Goal: Information Seeking & Learning: Learn about a topic

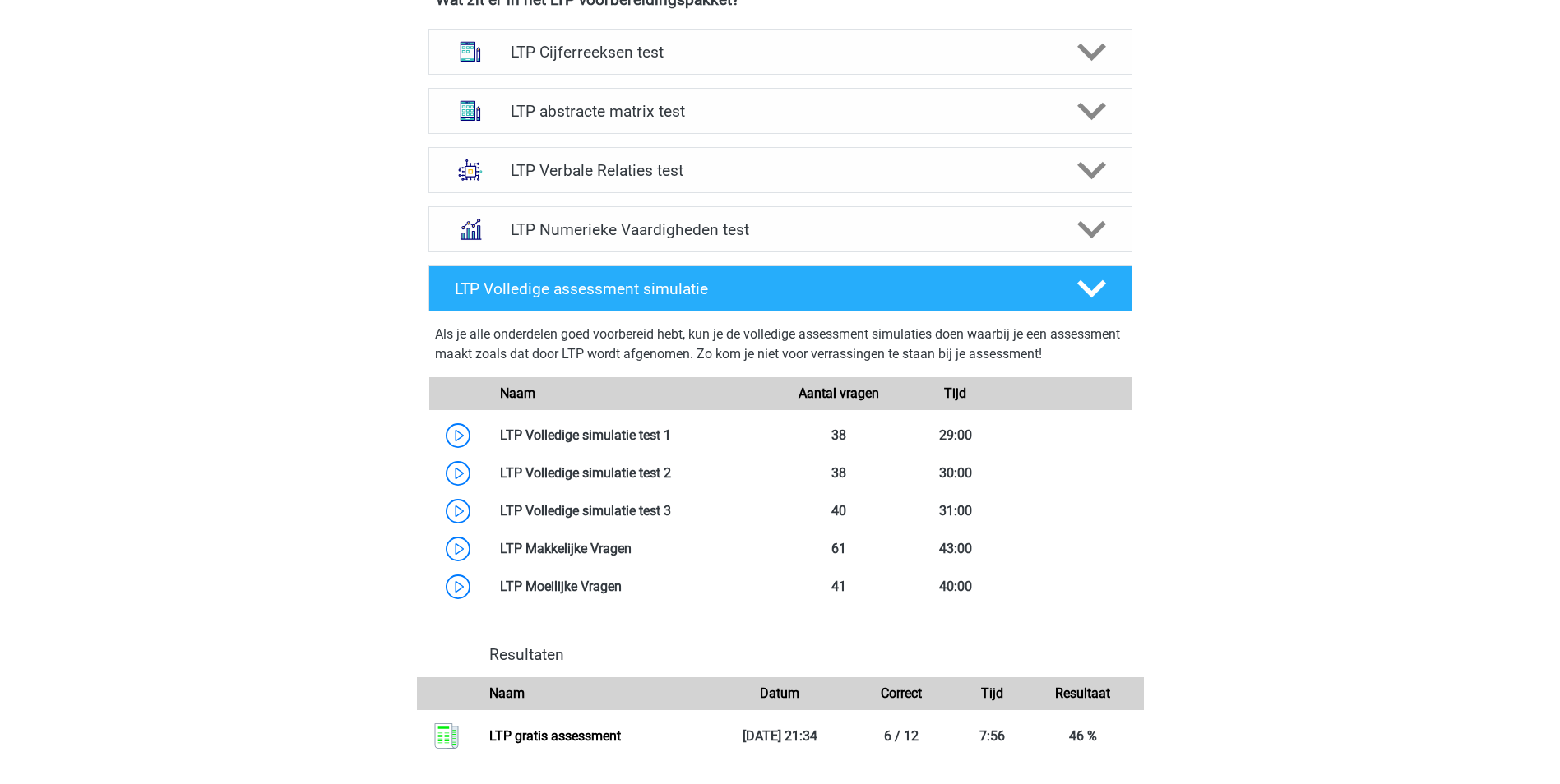
scroll to position [986, 0]
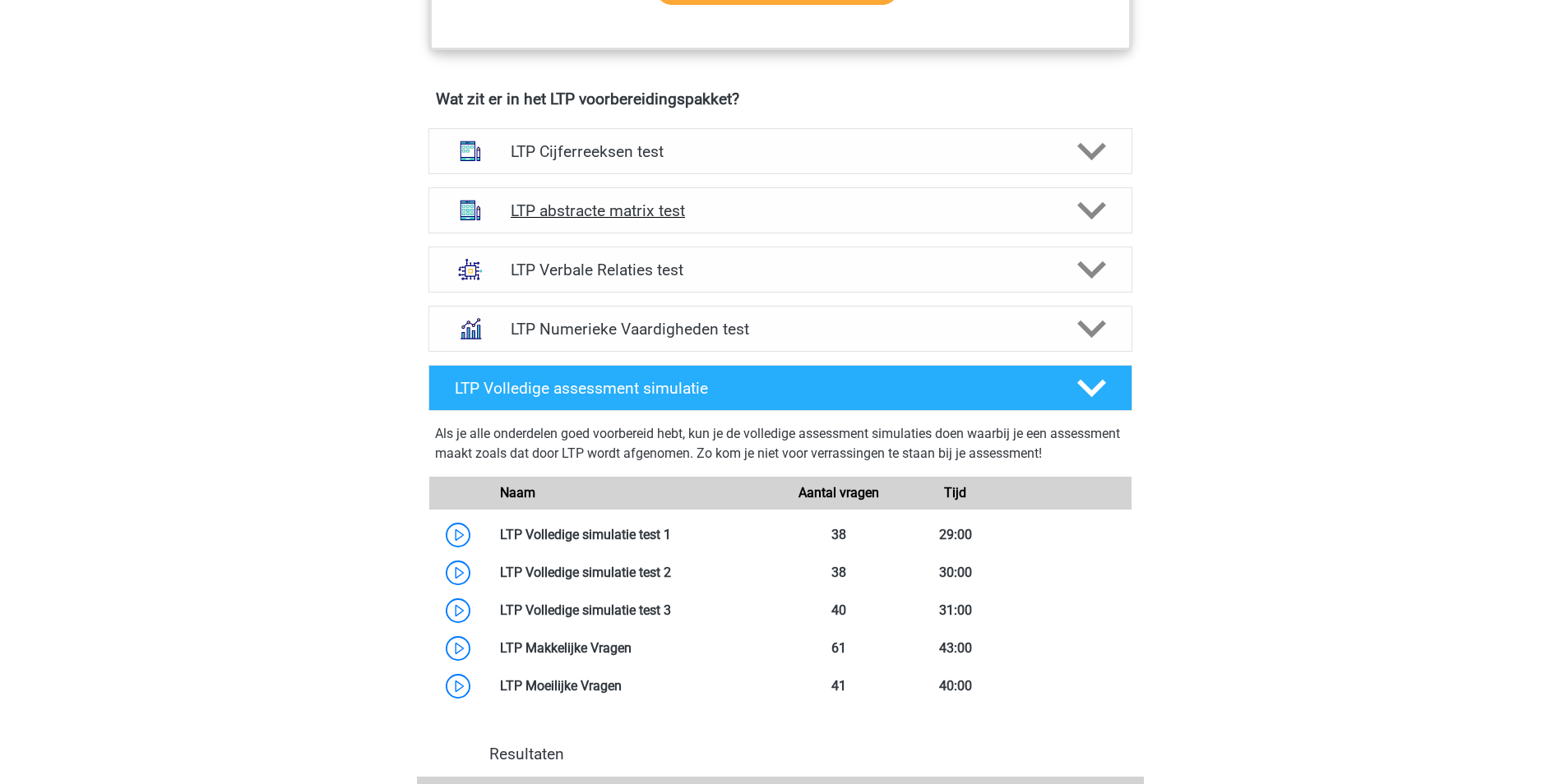
click at [644, 216] on h4 "LTP abstracte matrix test" at bounding box center [779, 211] width 538 height 19
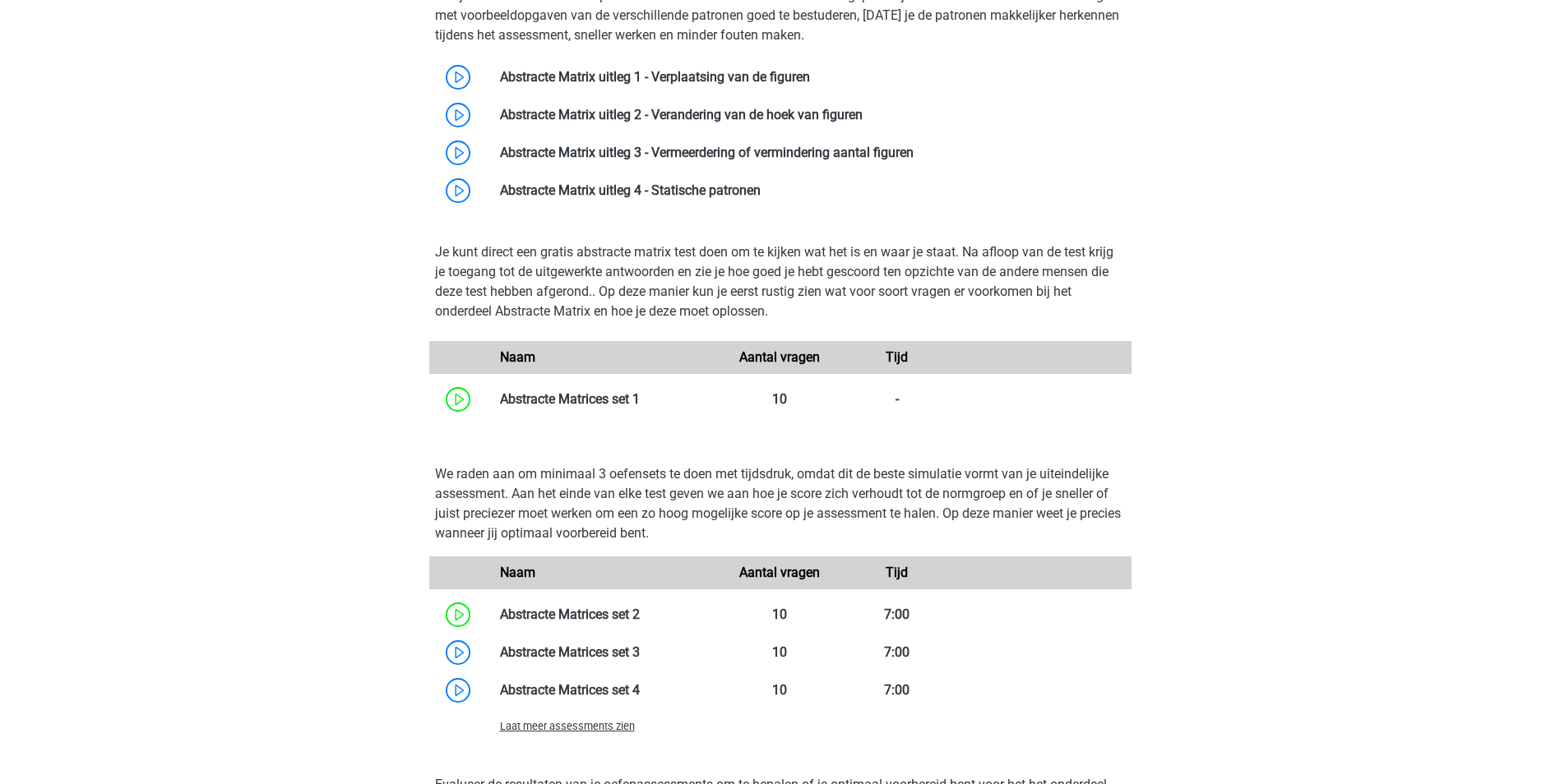
scroll to position [1233, 0]
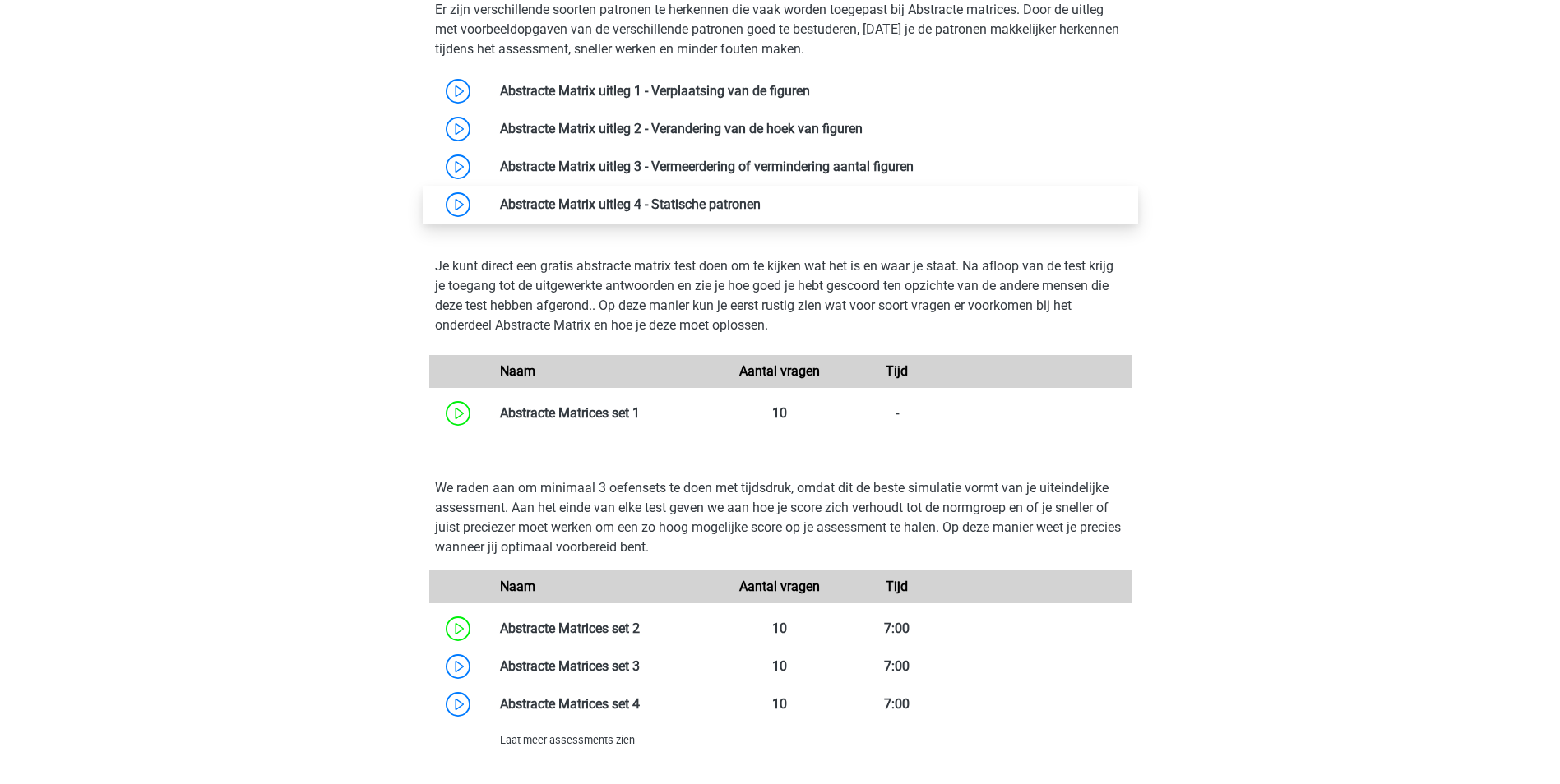
click at [761, 207] on link at bounding box center [761, 205] width 0 height 16
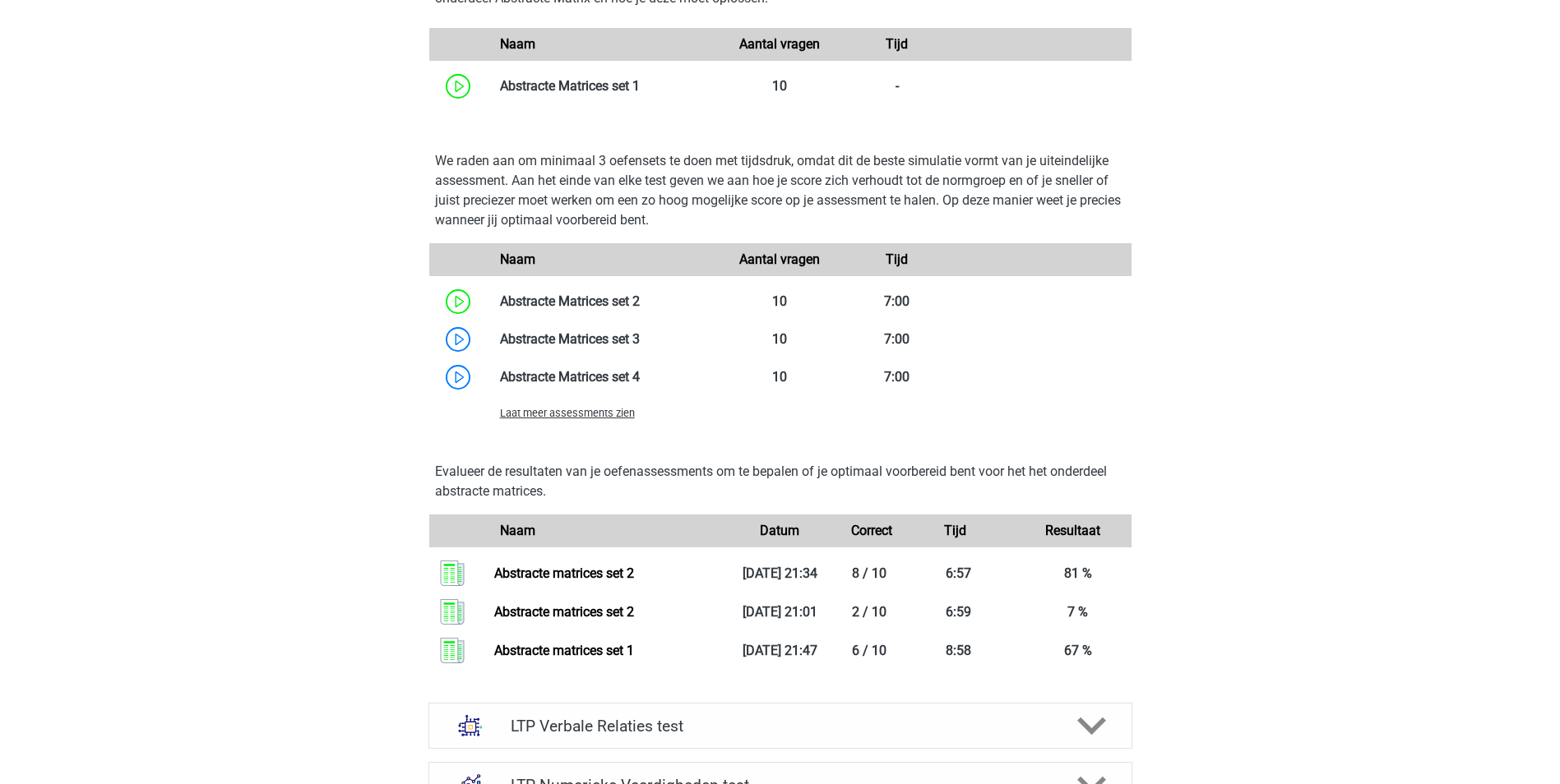
scroll to position [1562, 0]
click at [639, 331] on link at bounding box center [639, 337] width 0 height 16
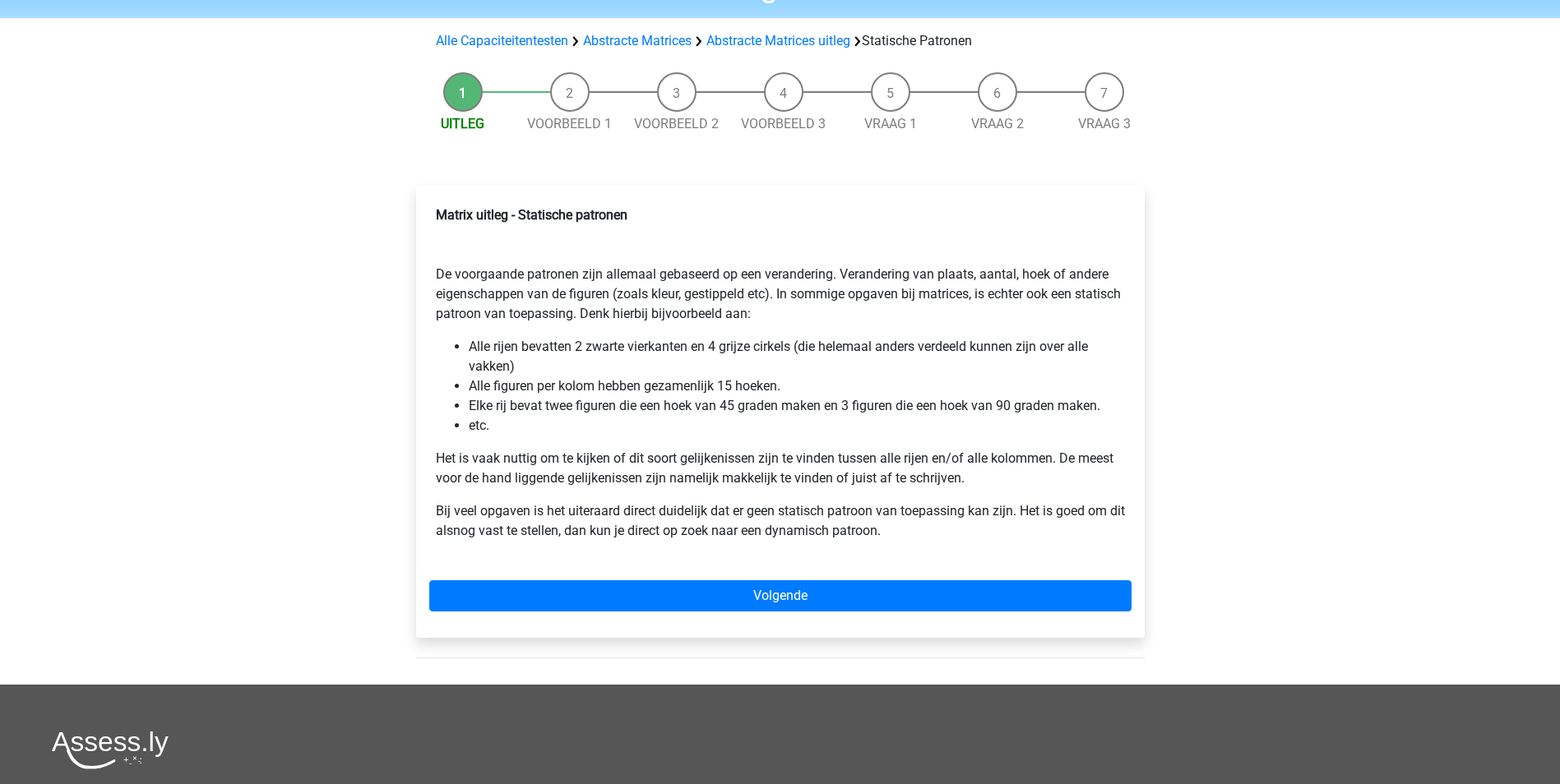
scroll to position [164, 0]
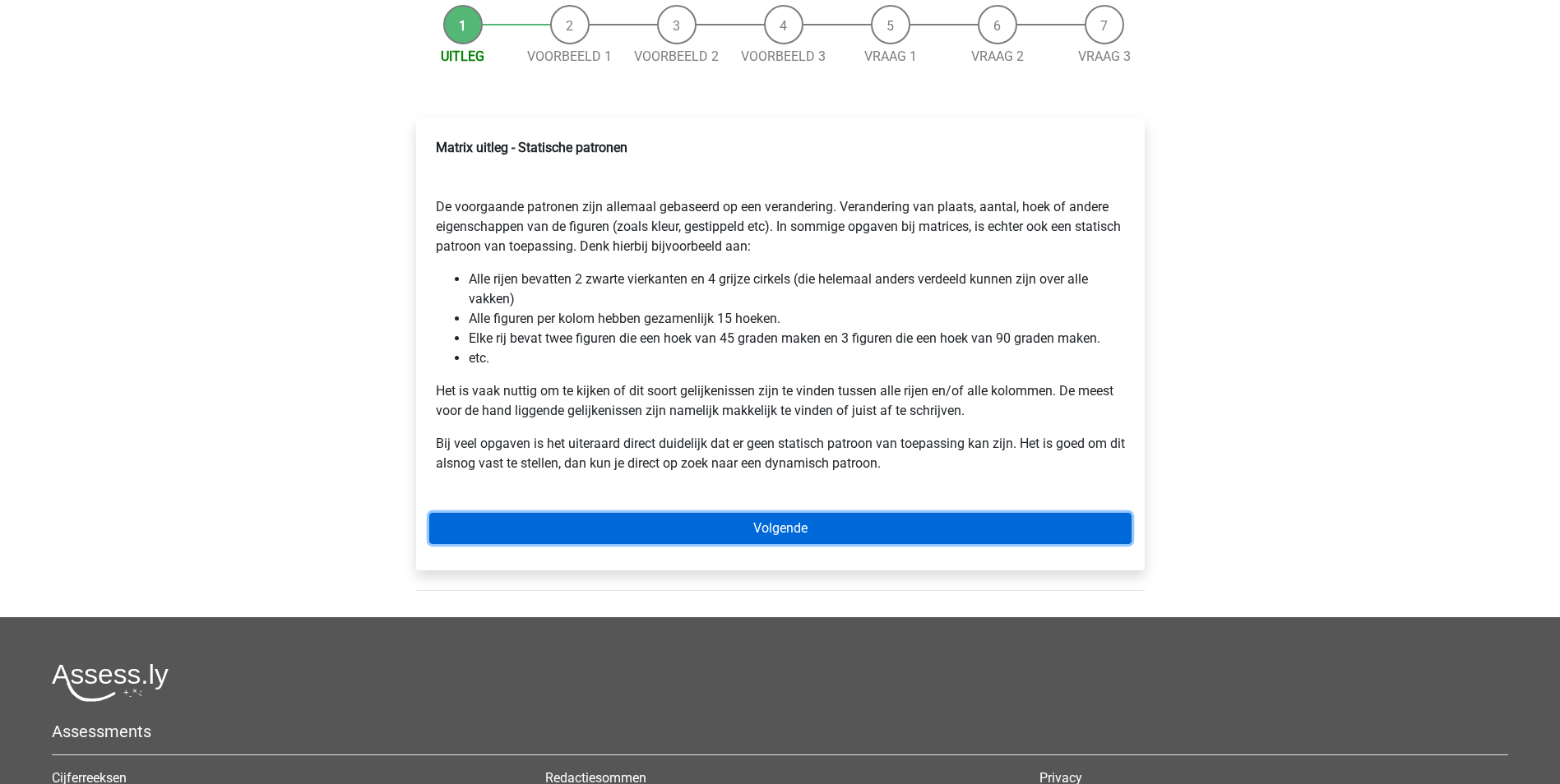
click at [790, 534] on link "Volgende" at bounding box center [780, 529] width 702 height 32
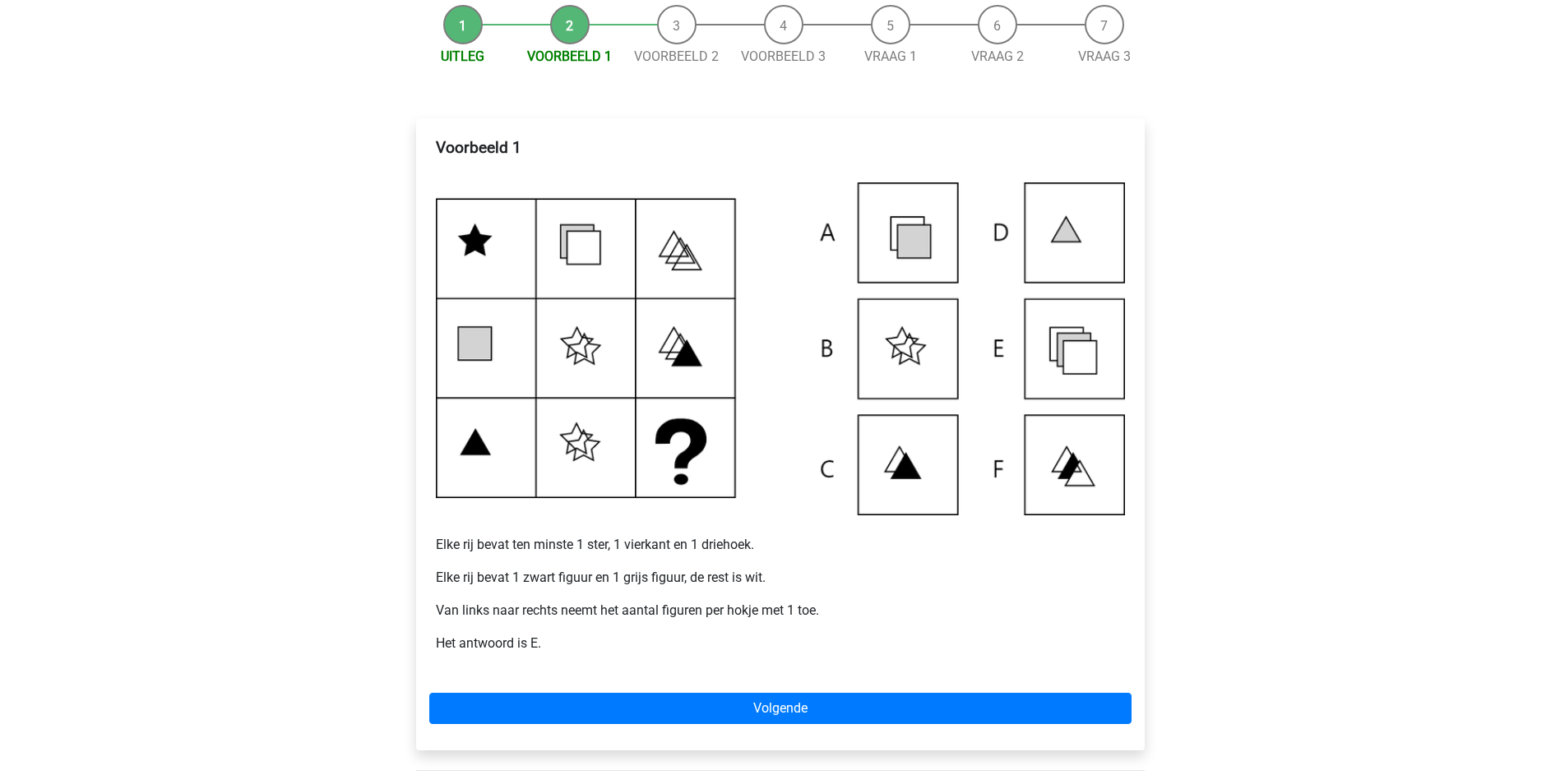
scroll to position [247, 0]
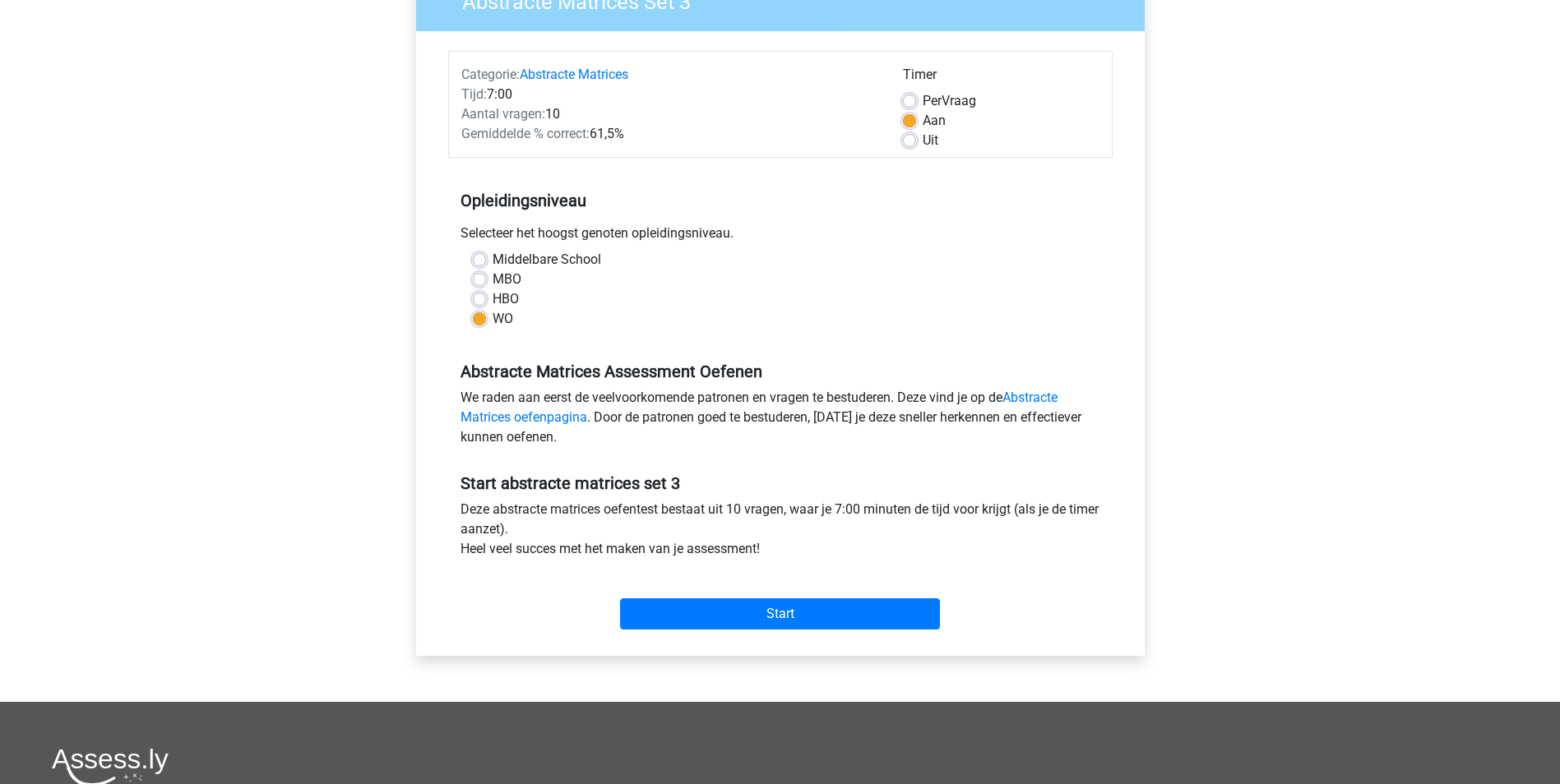
scroll to position [164, 0]
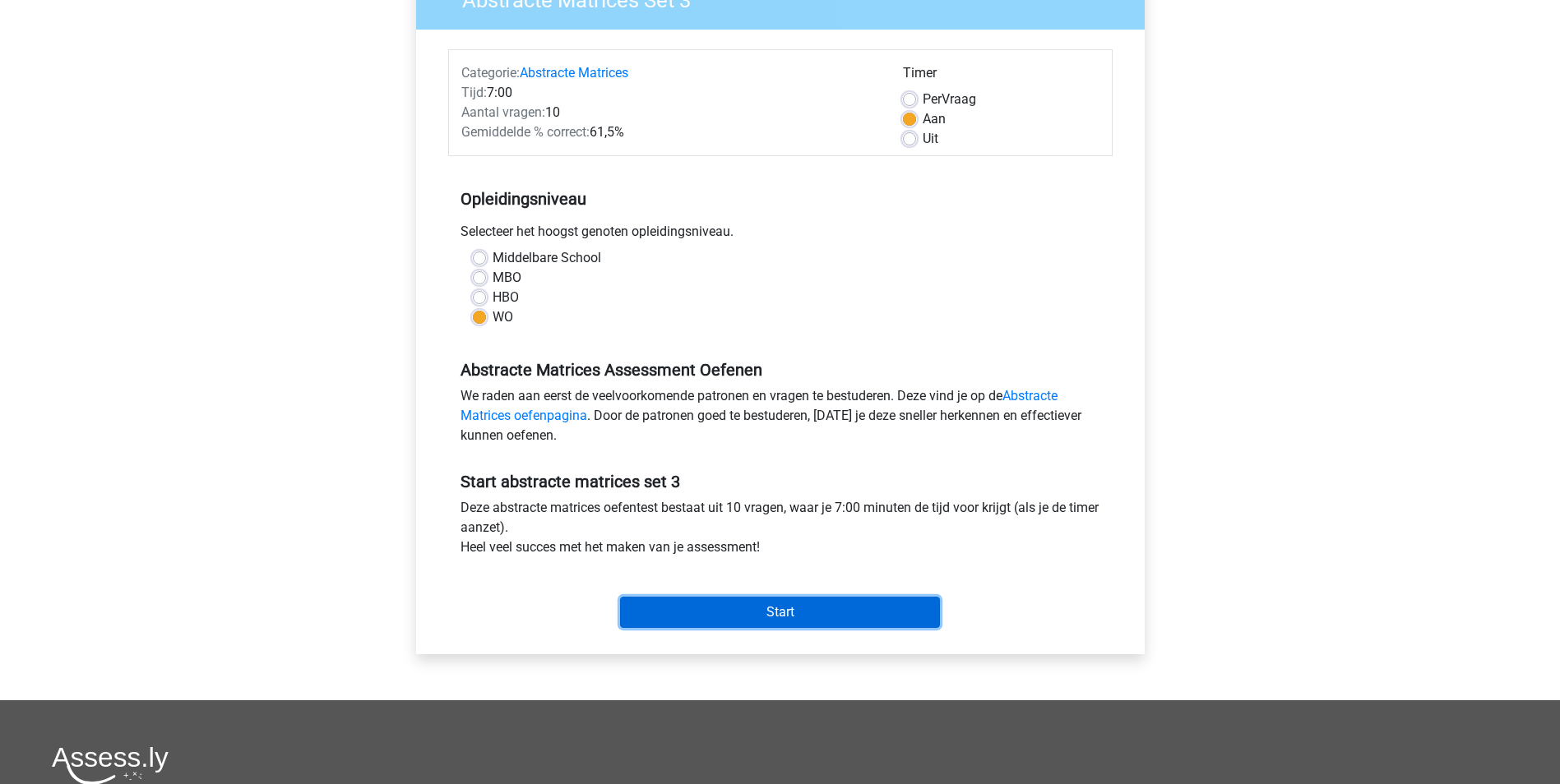
click at [795, 613] on input "Start" at bounding box center [780, 613] width 320 height 32
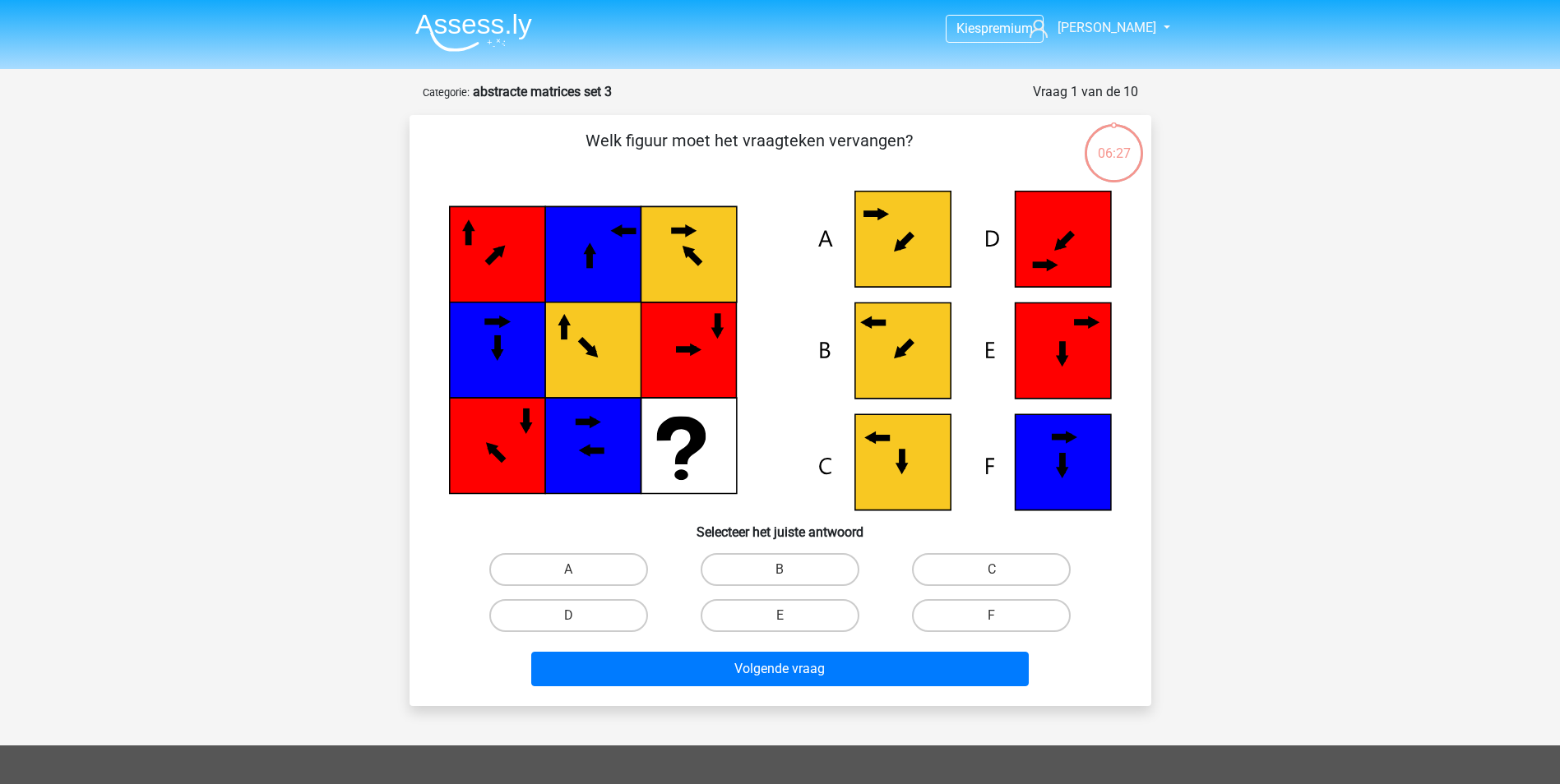
click at [868, 434] on icon at bounding box center [902, 462] width 96 height 96
click at [943, 576] on label "C" at bounding box center [991, 569] width 159 height 32
click at [992, 576] on input "C" at bounding box center [997, 575] width 11 height 11
radio input "true"
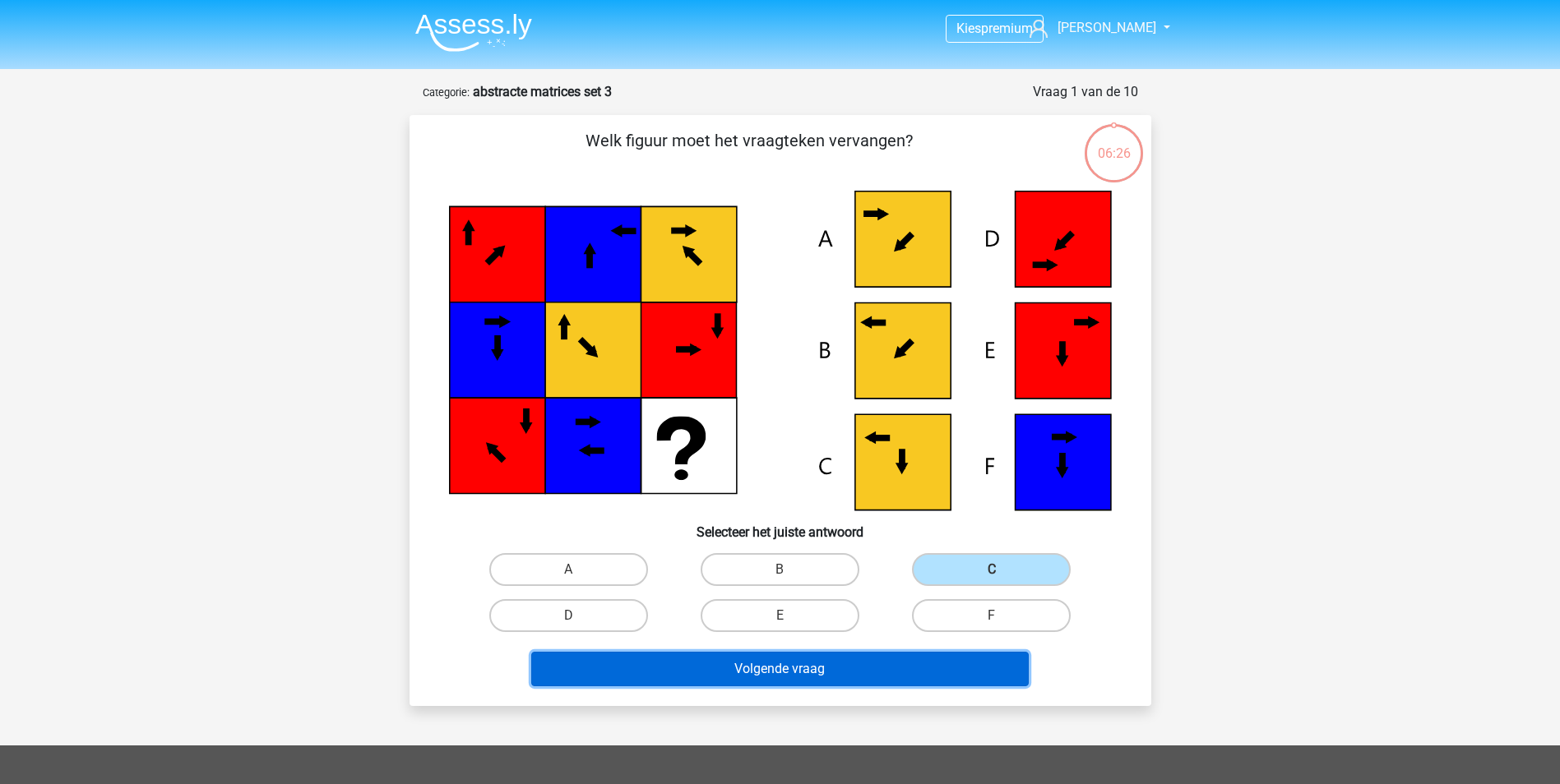
click at [869, 675] on button "Volgende vraag" at bounding box center [780, 668] width 497 height 34
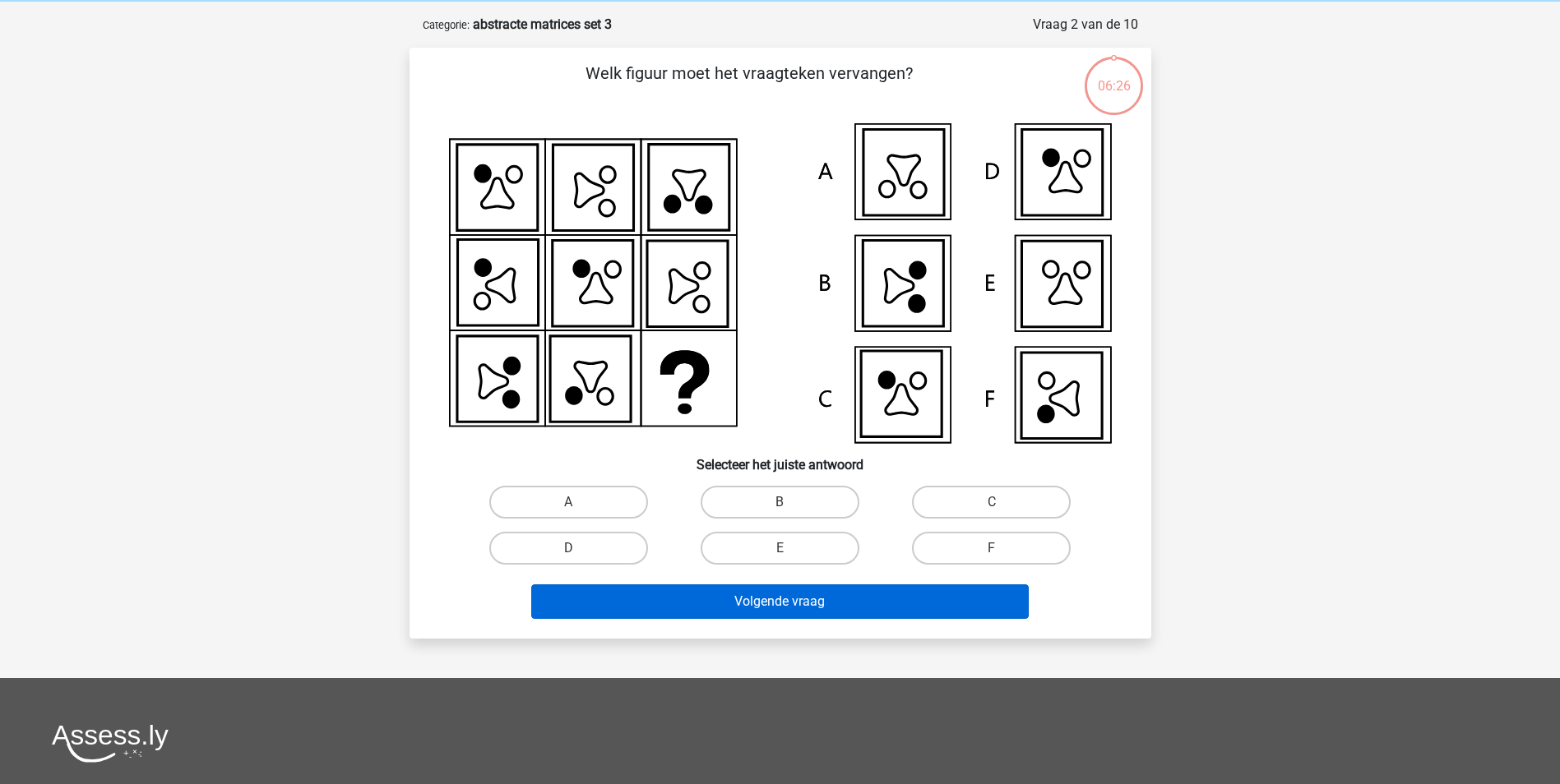
scroll to position [83, 0]
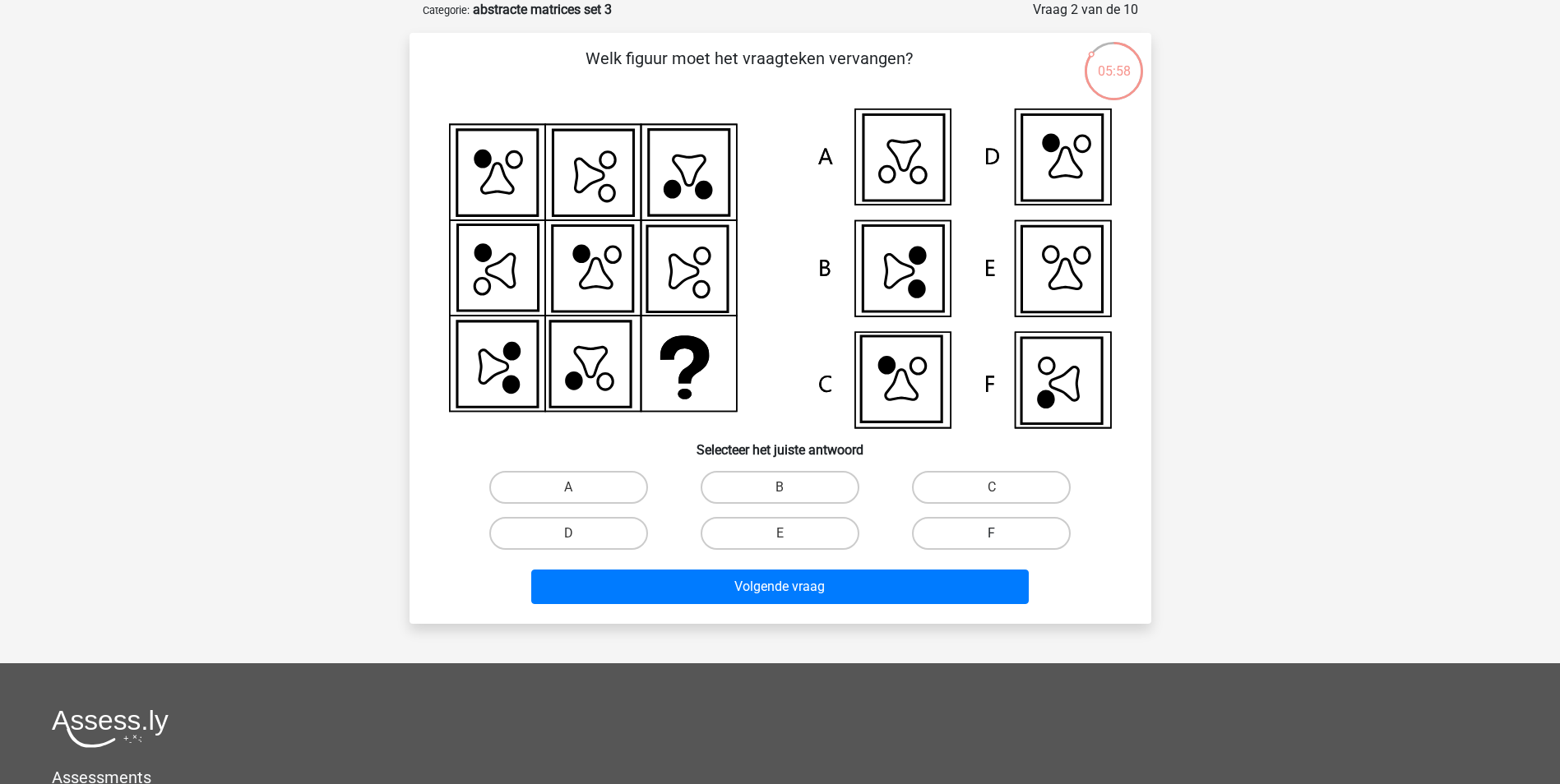
drag, startPoint x: 999, startPoint y: 529, endPoint x: 991, endPoint y: 531, distance: 8.2
click at [997, 529] on label "F" at bounding box center [991, 533] width 159 height 32
click at [997, 534] on input "F" at bounding box center [997, 539] width 11 height 11
radio input "true"
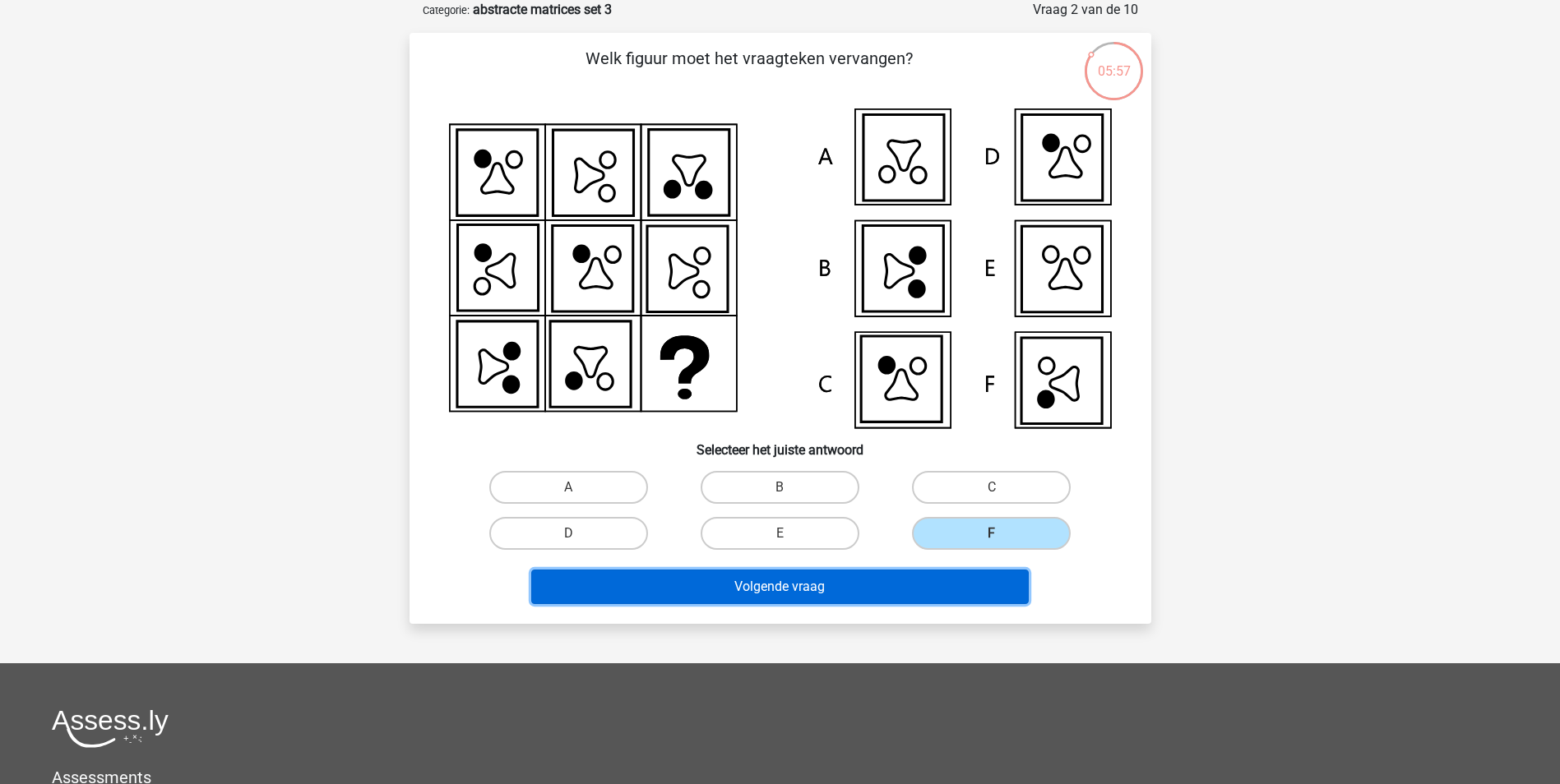
click at [907, 586] on button "Volgende vraag" at bounding box center [780, 586] width 497 height 34
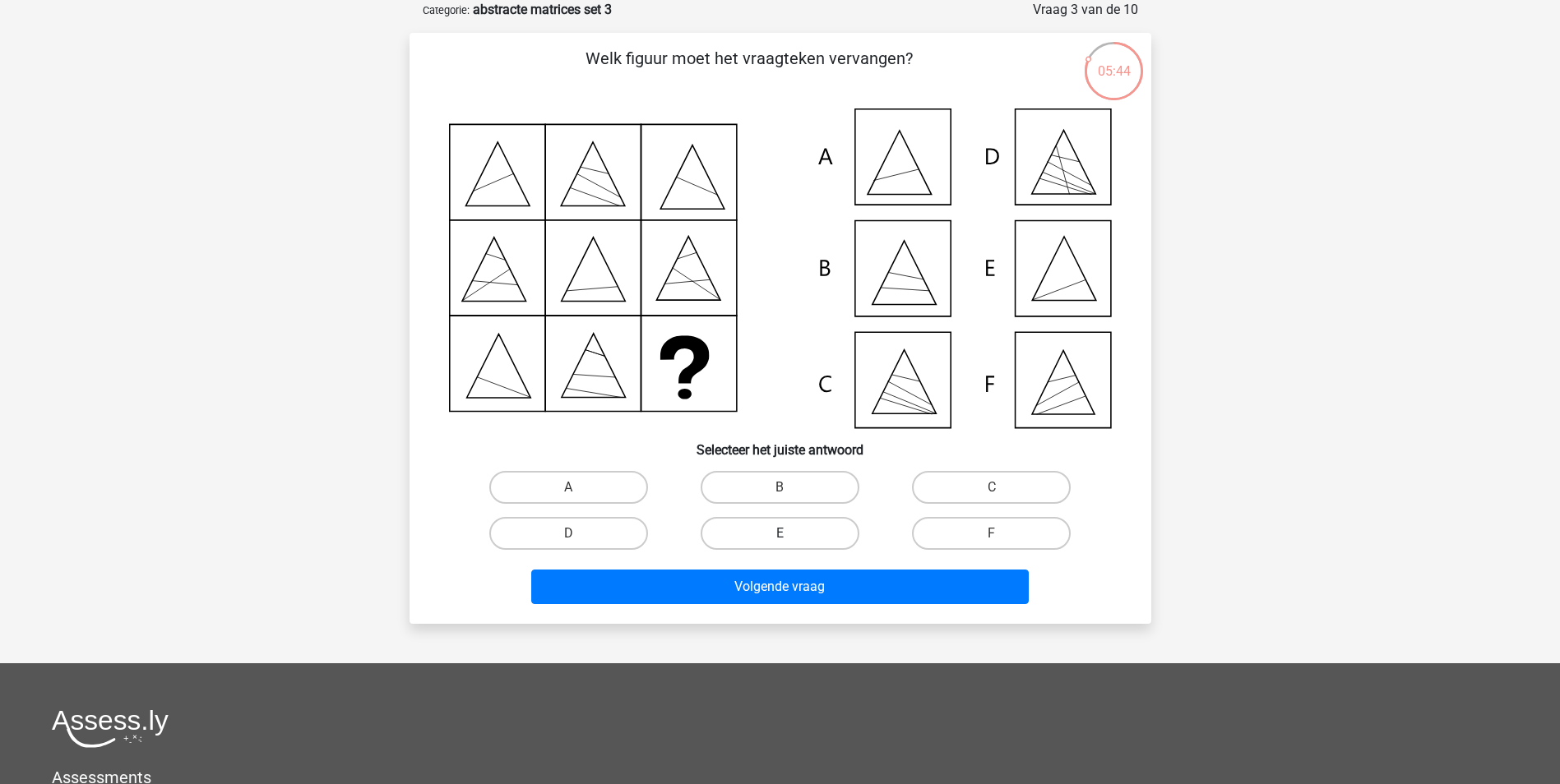
click at [809, 537] on label "E" at bounding box center [780, 533] width 159 height 32
click at [791, 537] on input "E" at bounding box center [784, 539] width 11 height 11
radio input "true"
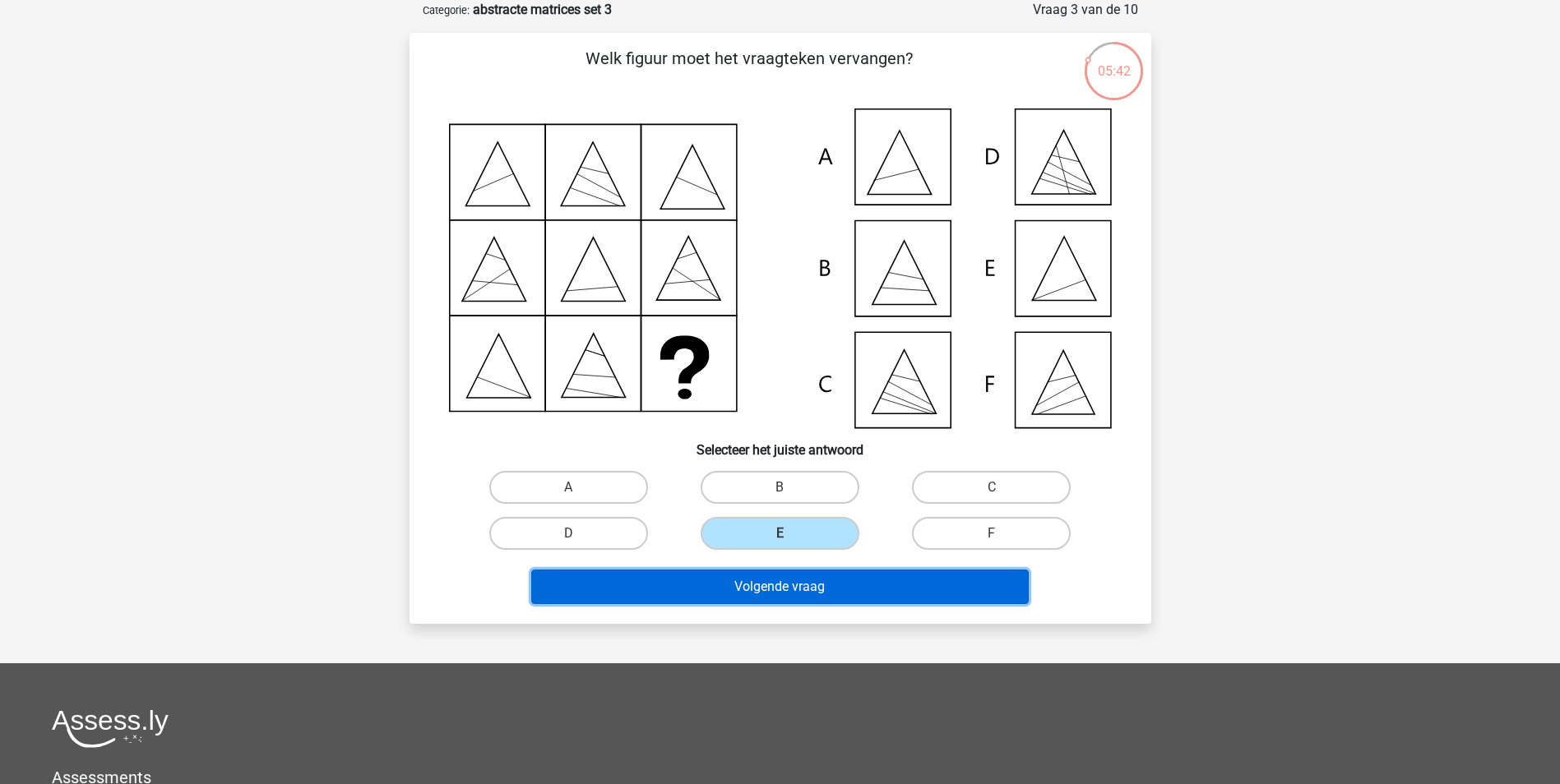
click at [772, 586] on button "Volgende vraag" at bounding box center [780, 586] width 497 height 34
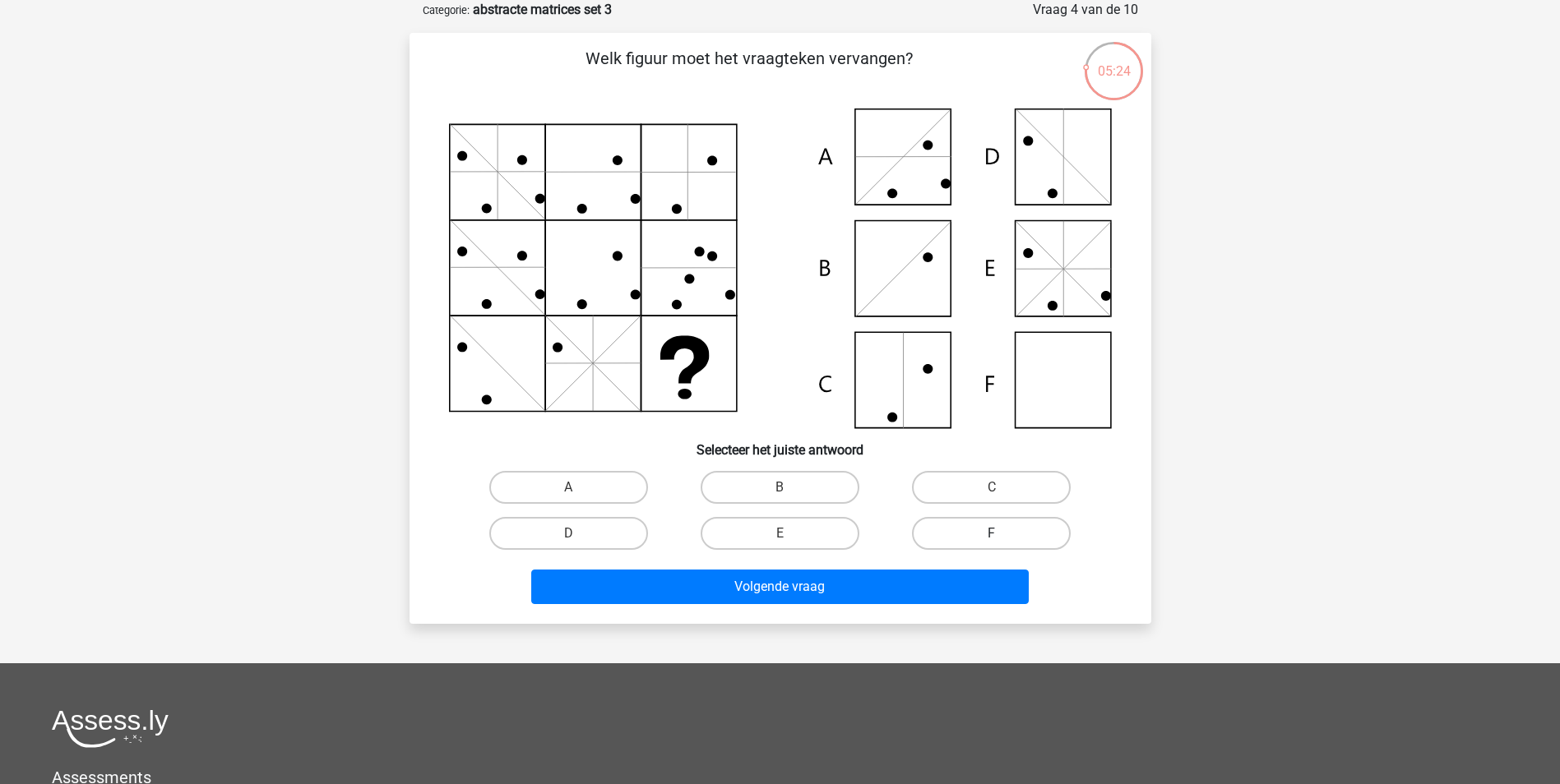
click at [976, 533] on label "F" at bounding box center [991, 533] width 159 height 32
click at [992, 534] on input "F" at bounding box center [997, 539] width 11 height 11
radio input "true"
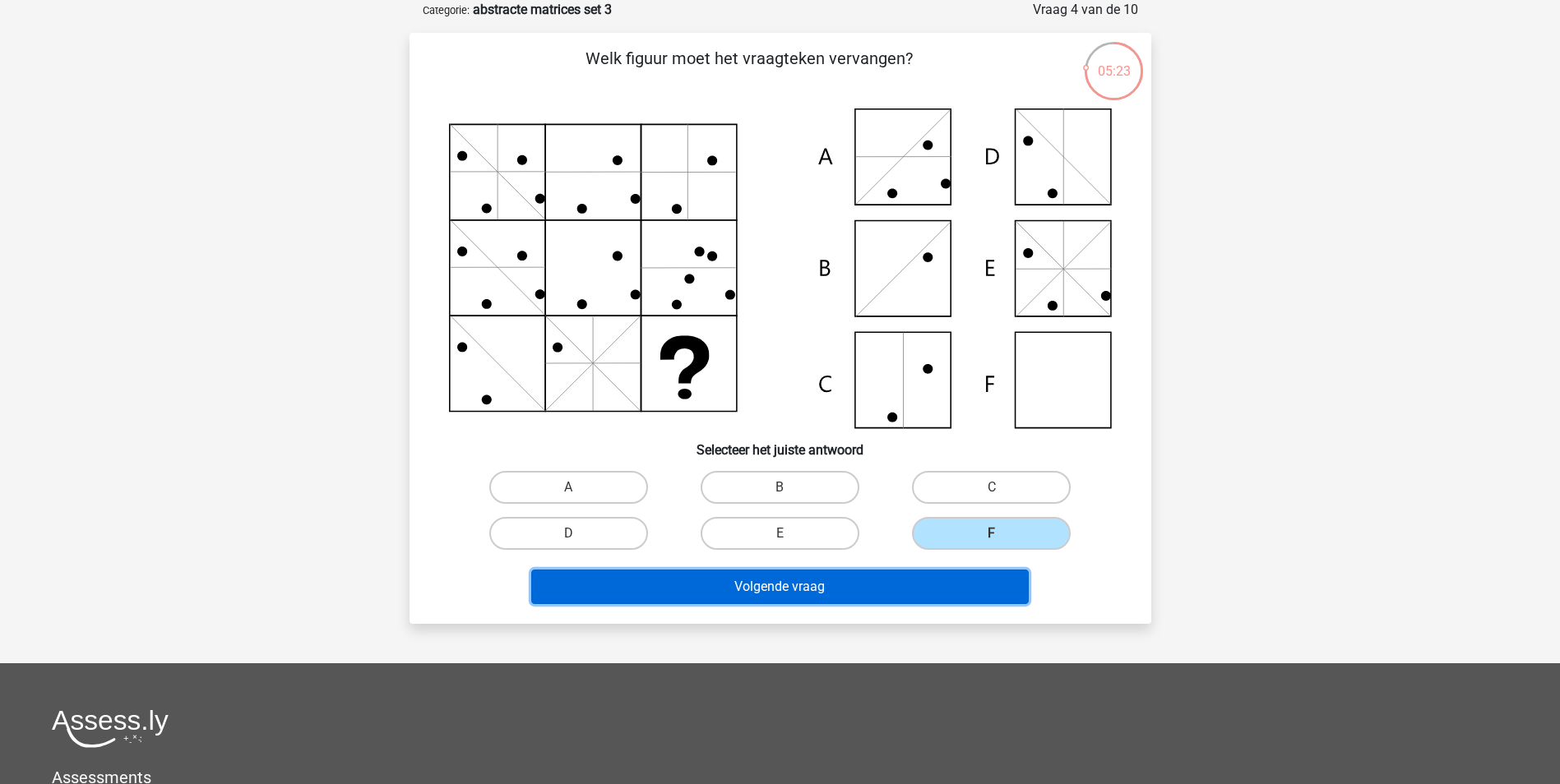
click at [903, 591] on button "Volgende vraag" at bounding box center [780, 586] width 497 height 34
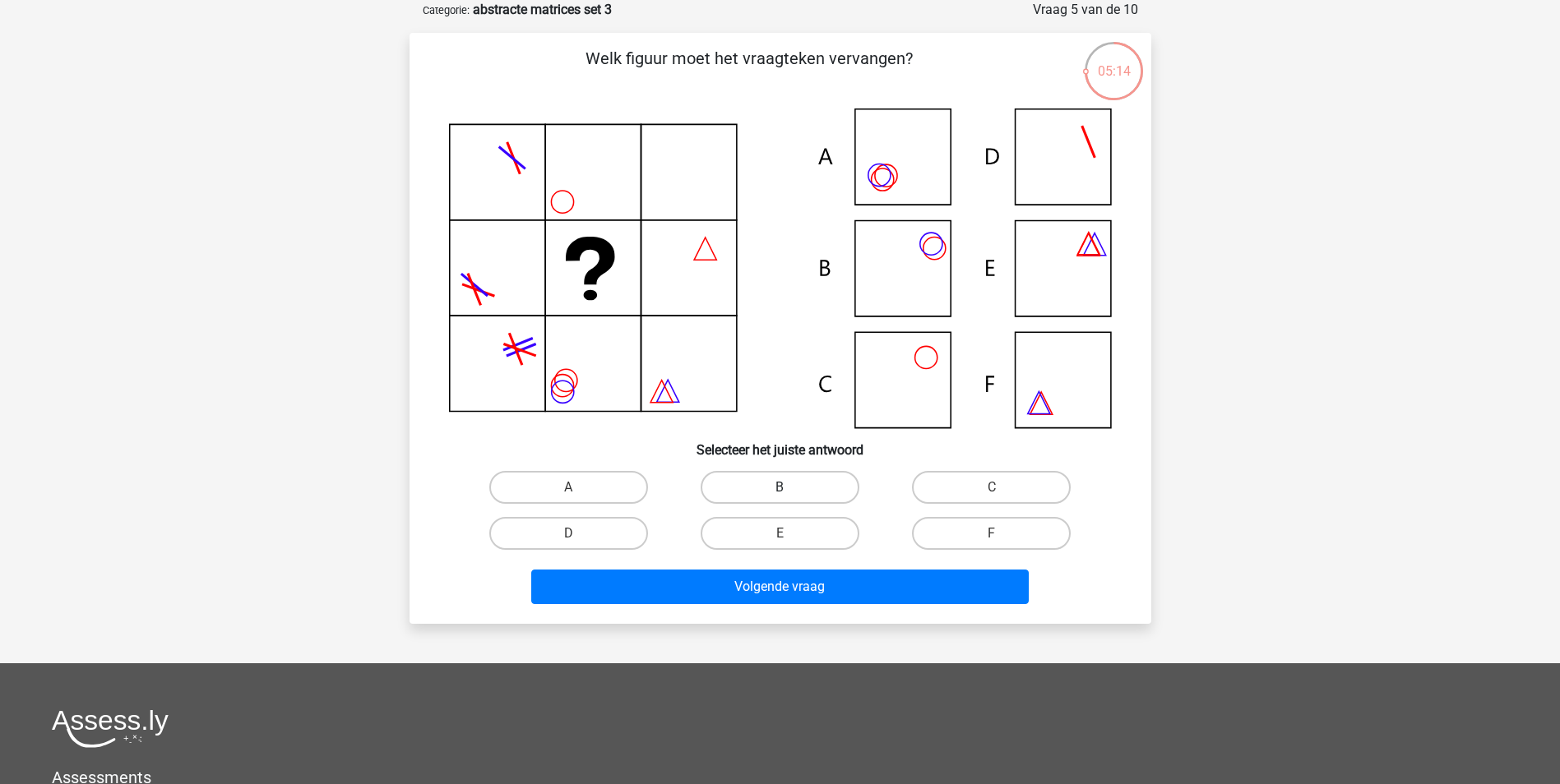
click at [817, 488] on label "B" at bounding box center [780, 486] width 159 height 32
click at [791, 488] on input "B" at bounding box center [784, 493] width 11 height 11
radio input "true"
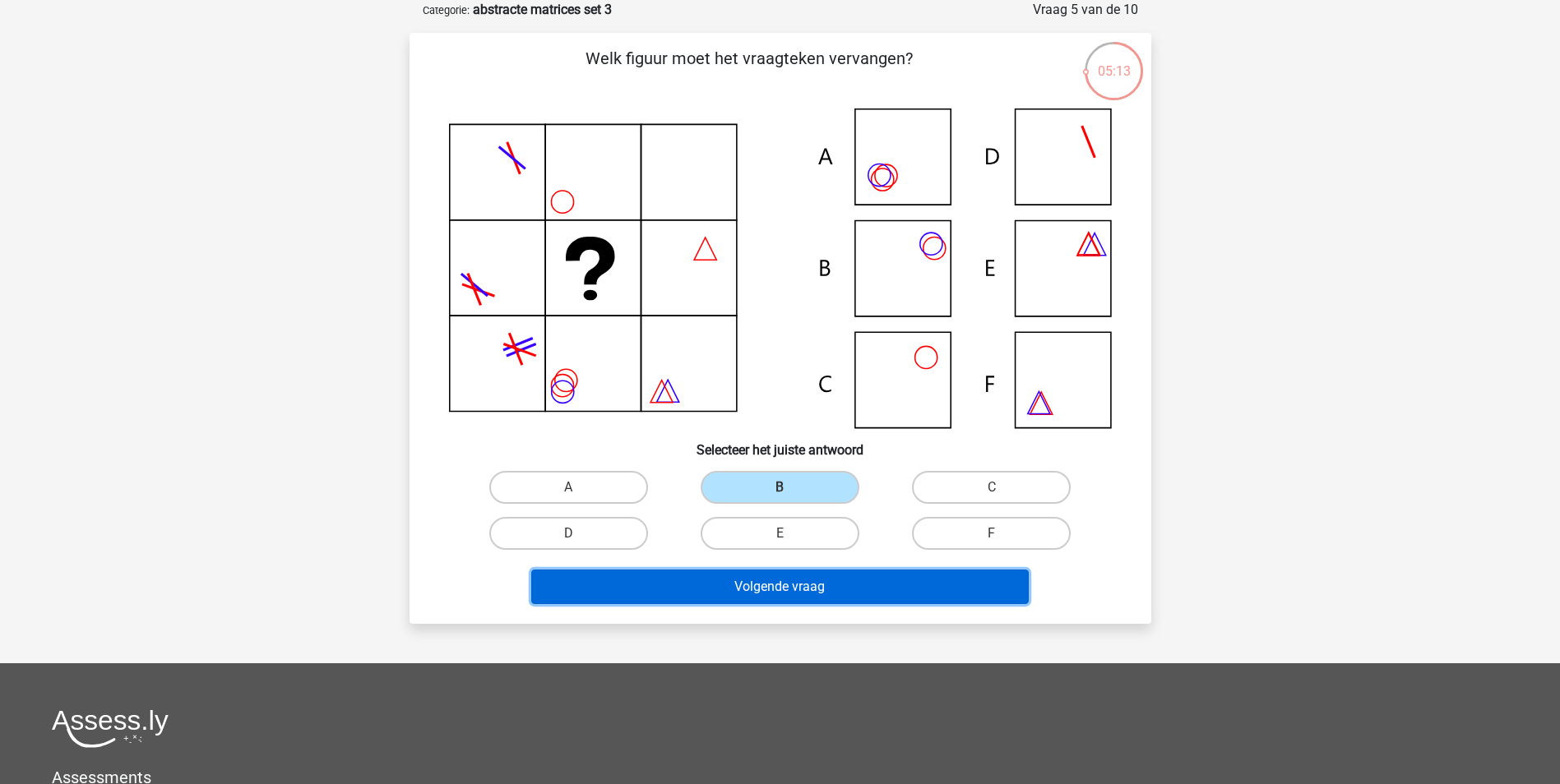
click at [807, 585] on button "Volgende vraag" at bounding box center [780, 586] width 497 height 34
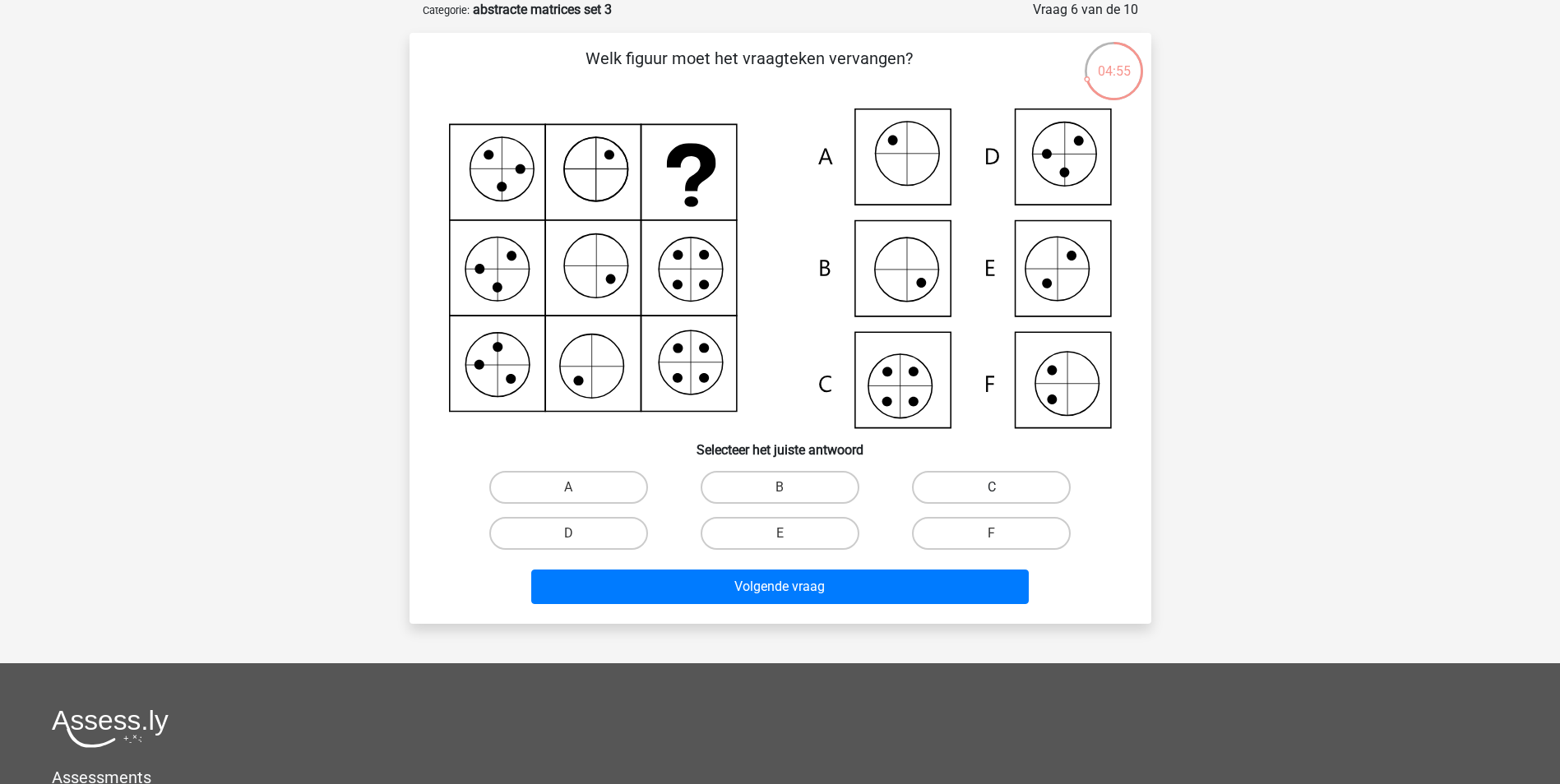
click at [1021, 486] on label "C" at bounding box center [991, 486] width 159 height 32
click at [1002, 487] on input "C" at bounding box center [997, 493] width 11 height 11
radio input "true"
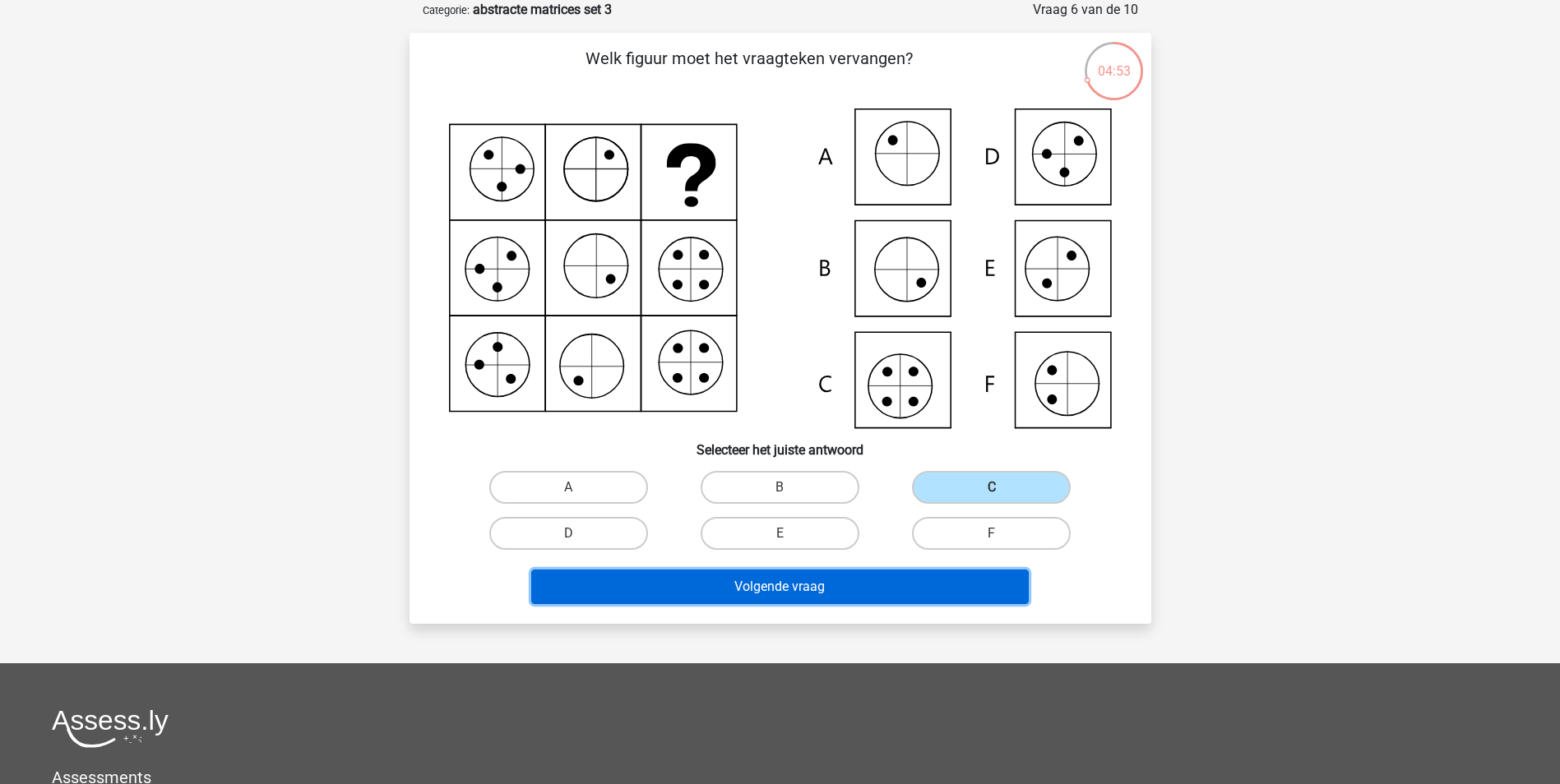
click at [856, 593] on button "Volgende vraag" at bounding box center [780, 586] width 497 height 34
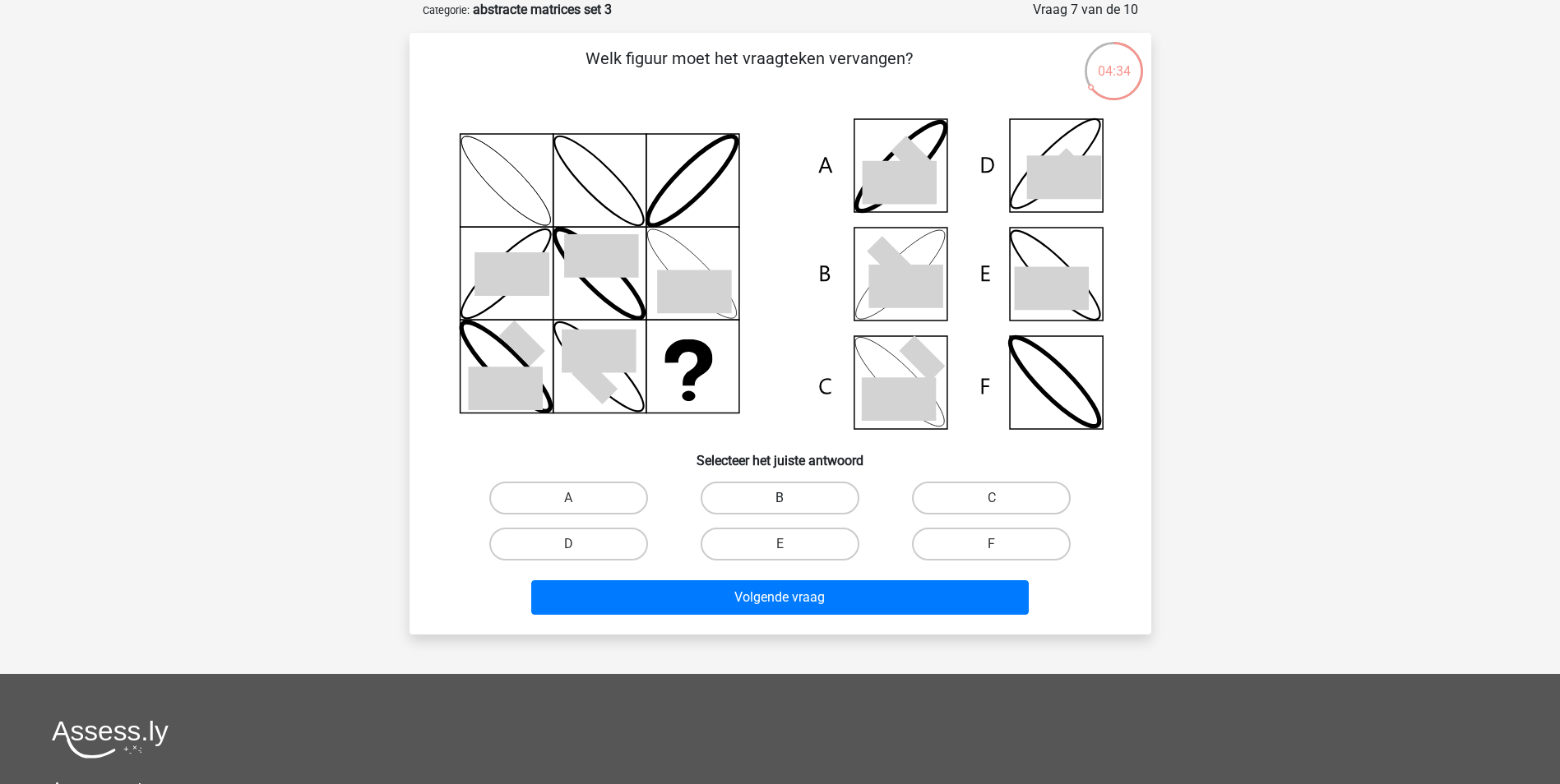
click at [769, 495] on label "B" at bounding box center [780, 498] width 159 height 32
click at [779, 498] on input "B" at bounding box center [784, 503] width 11 height 11
radio input "true"
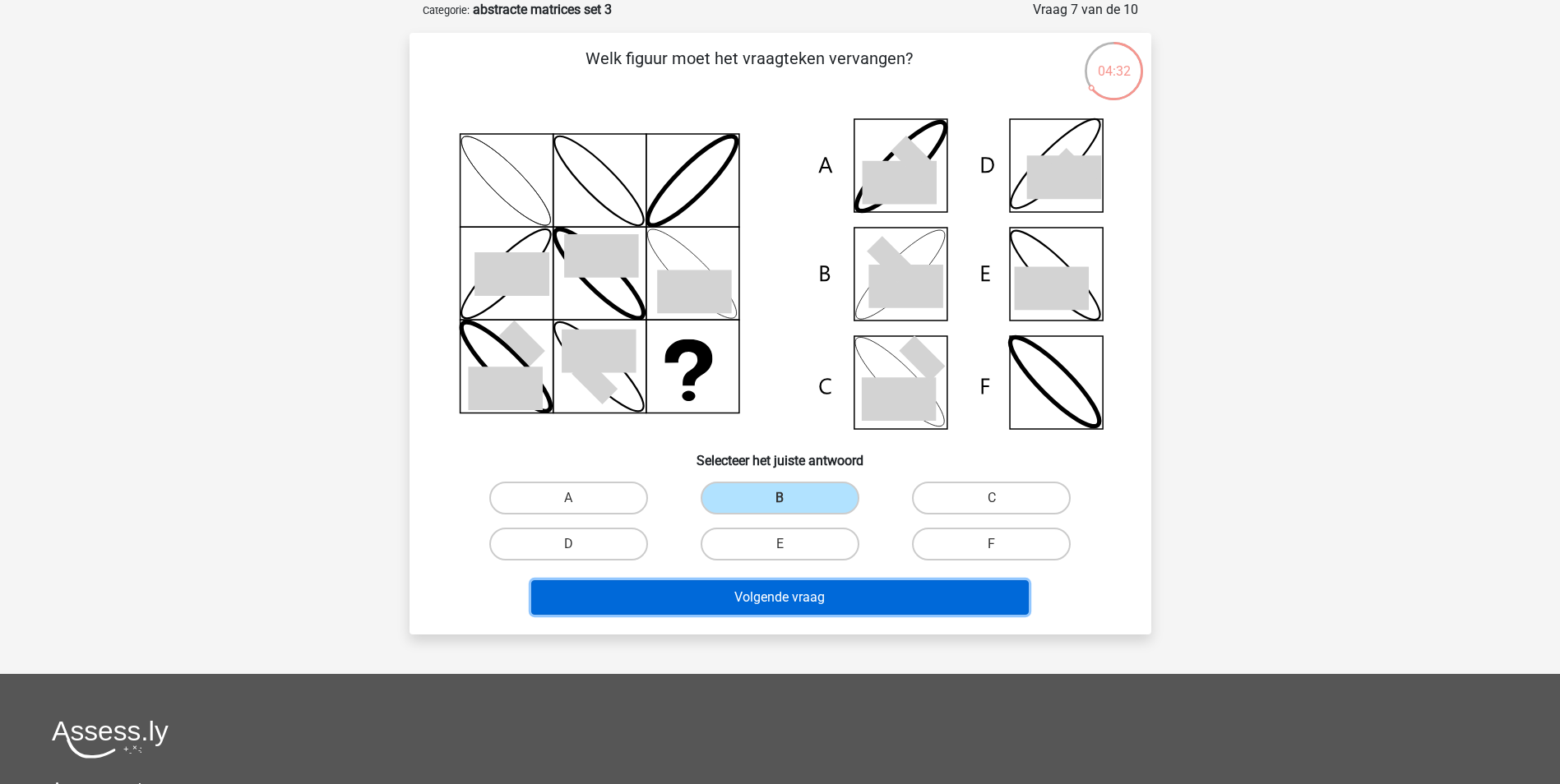
click at [779, 608] on button "Volgende vraag" at bounding box center [780, 597] width 497 height 34
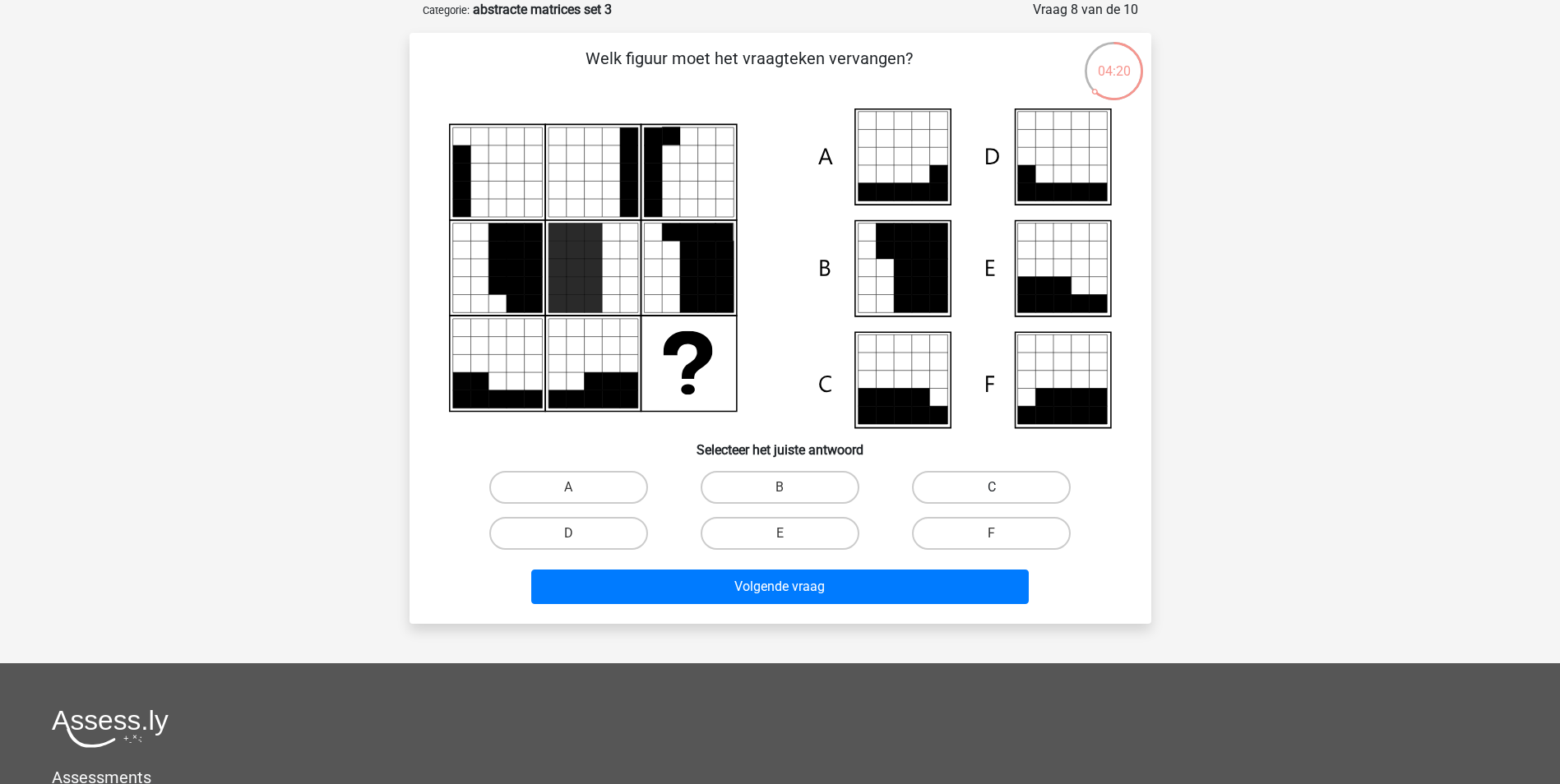
click at [942, 478] on label "C" at bounding box center [991, 486] width 159 height 32
click at [992, 487] on input "C" at bounding box center [997, 493] width 11 height 11
radio input "true"
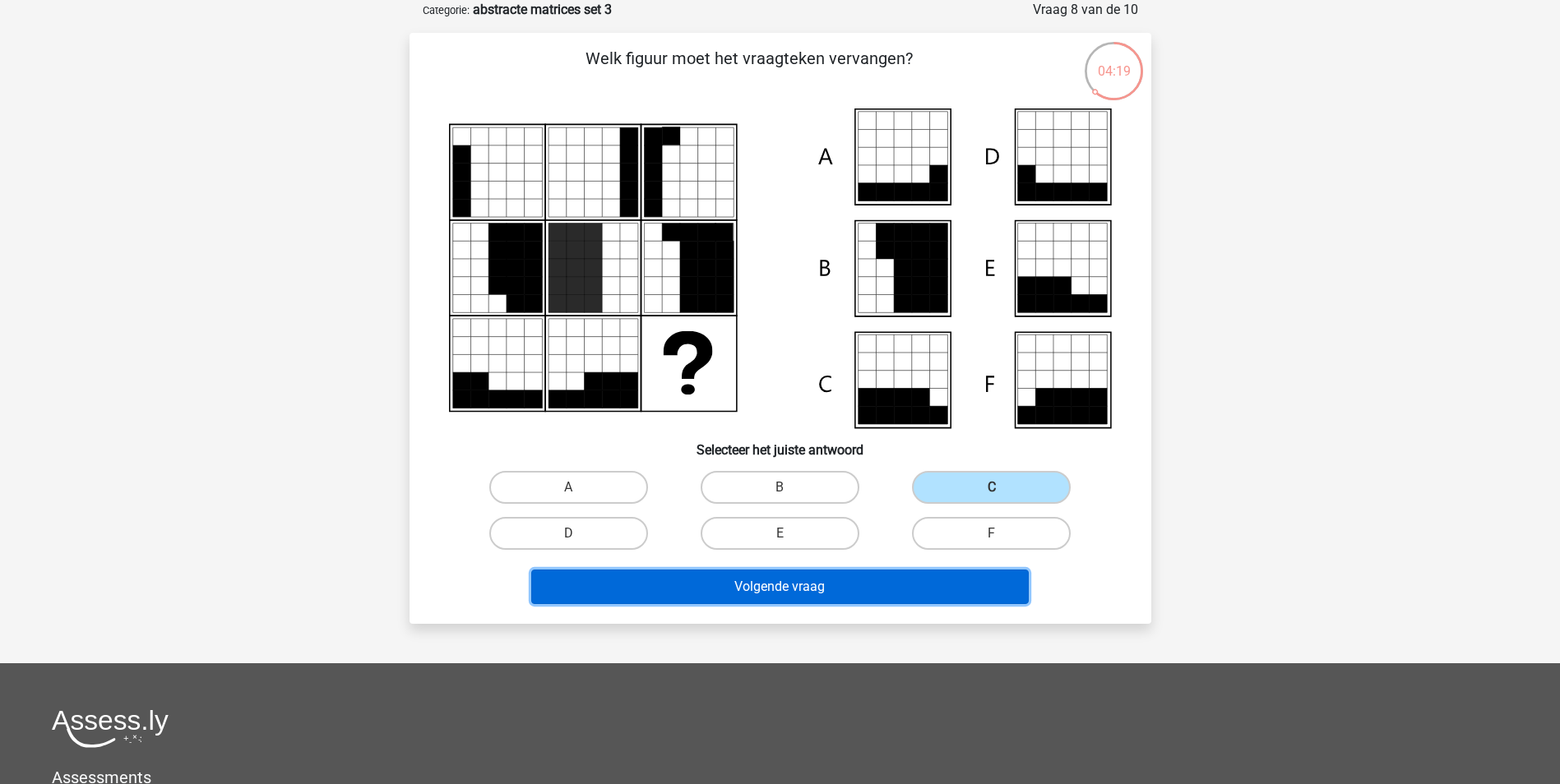
click at [901, 590] on button "Volgende vraag" at bounding box center [780, 586] width 497 height 34
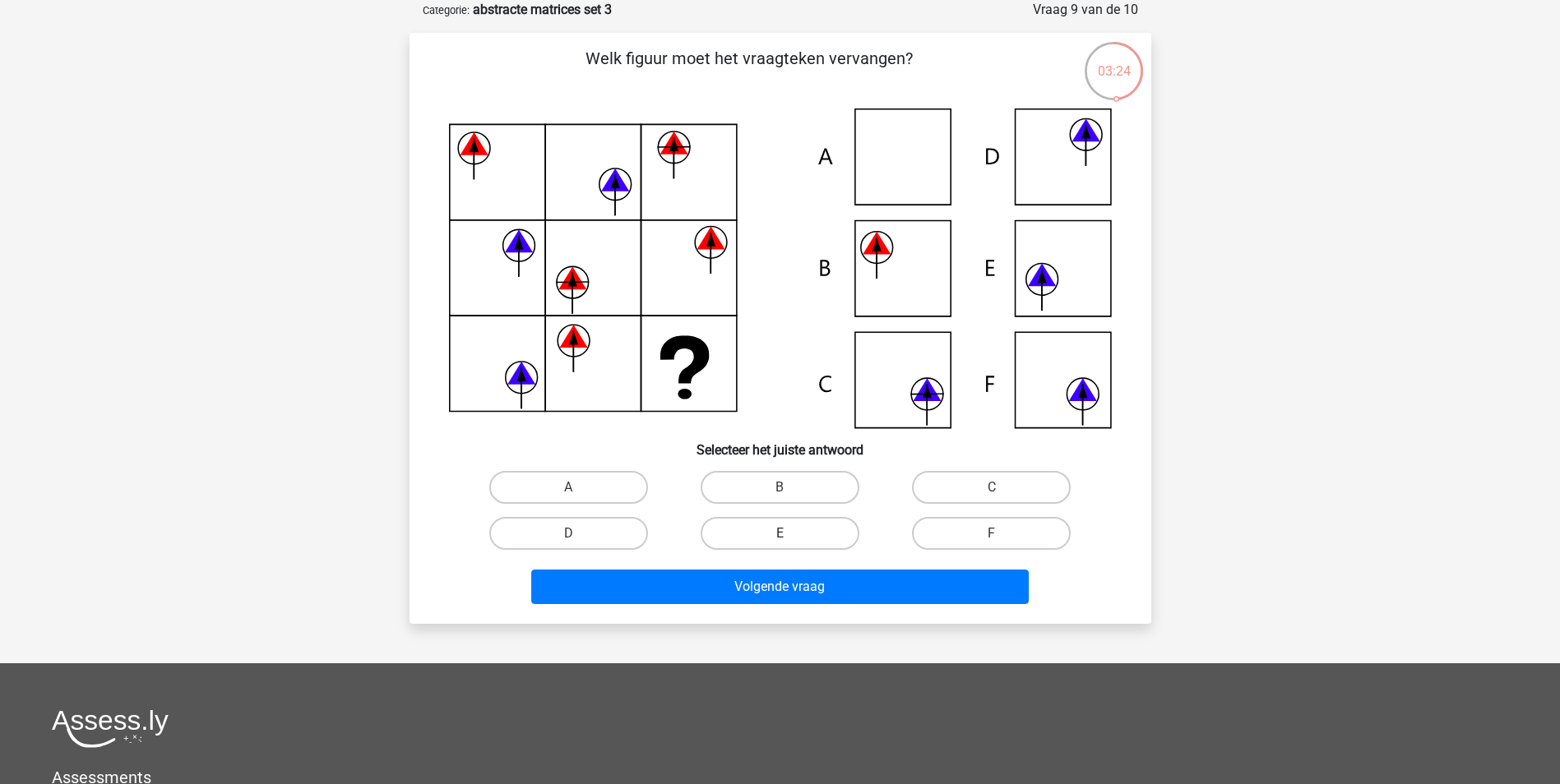
click at [837, 532] on label "E" at bounding box center [780, 533] width 159 height 32
click at [791, 534] on input "E" at bounding box center [784, 539] width 11 height 11
radio input "true"
click at [948, 547] on label "F" at bounding box center [991, 533] width 159 height 32
click at [992, 544] on input "F" at bounding box center [997, 539] width 11 height 11
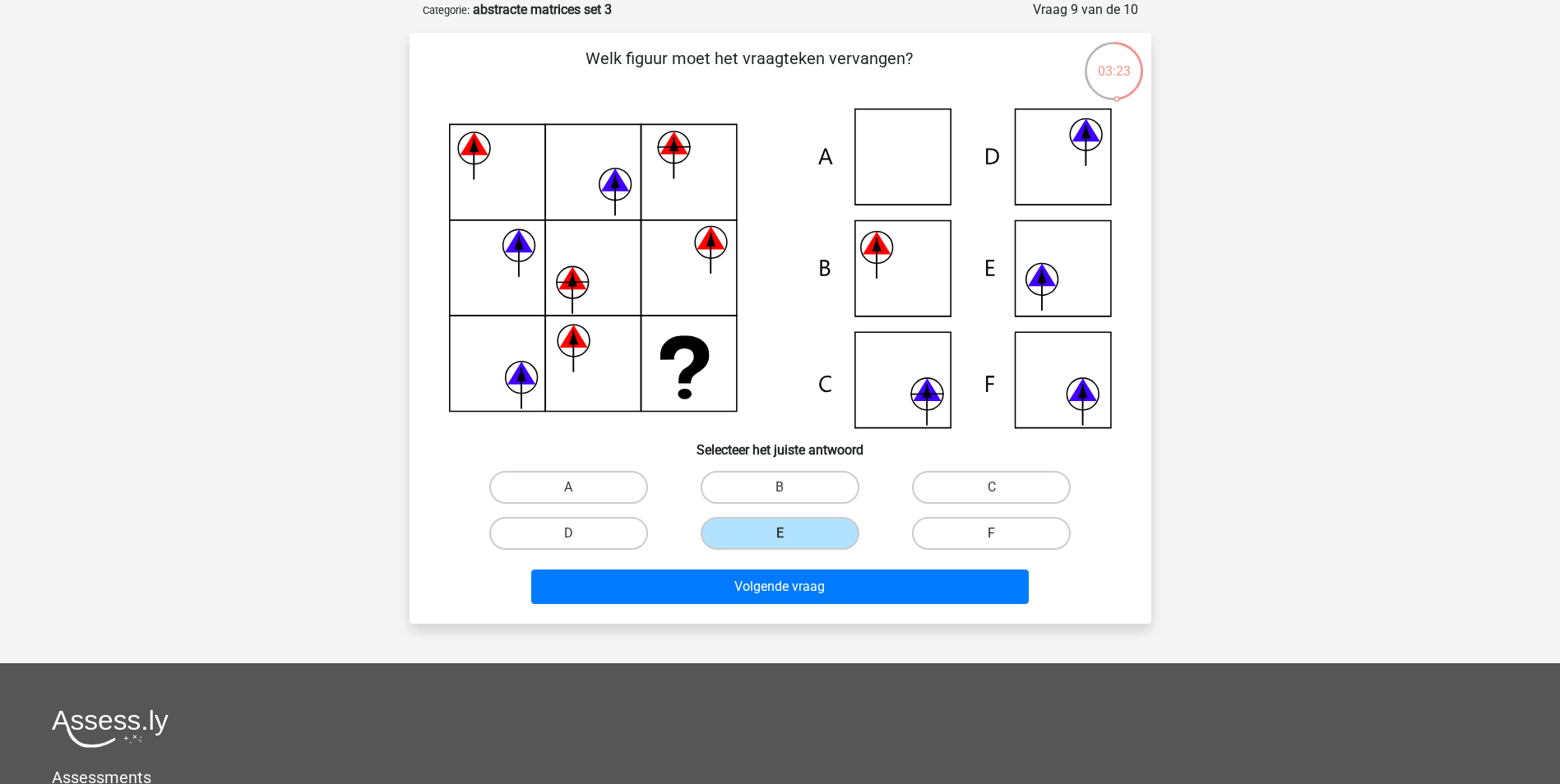
radio input "true"
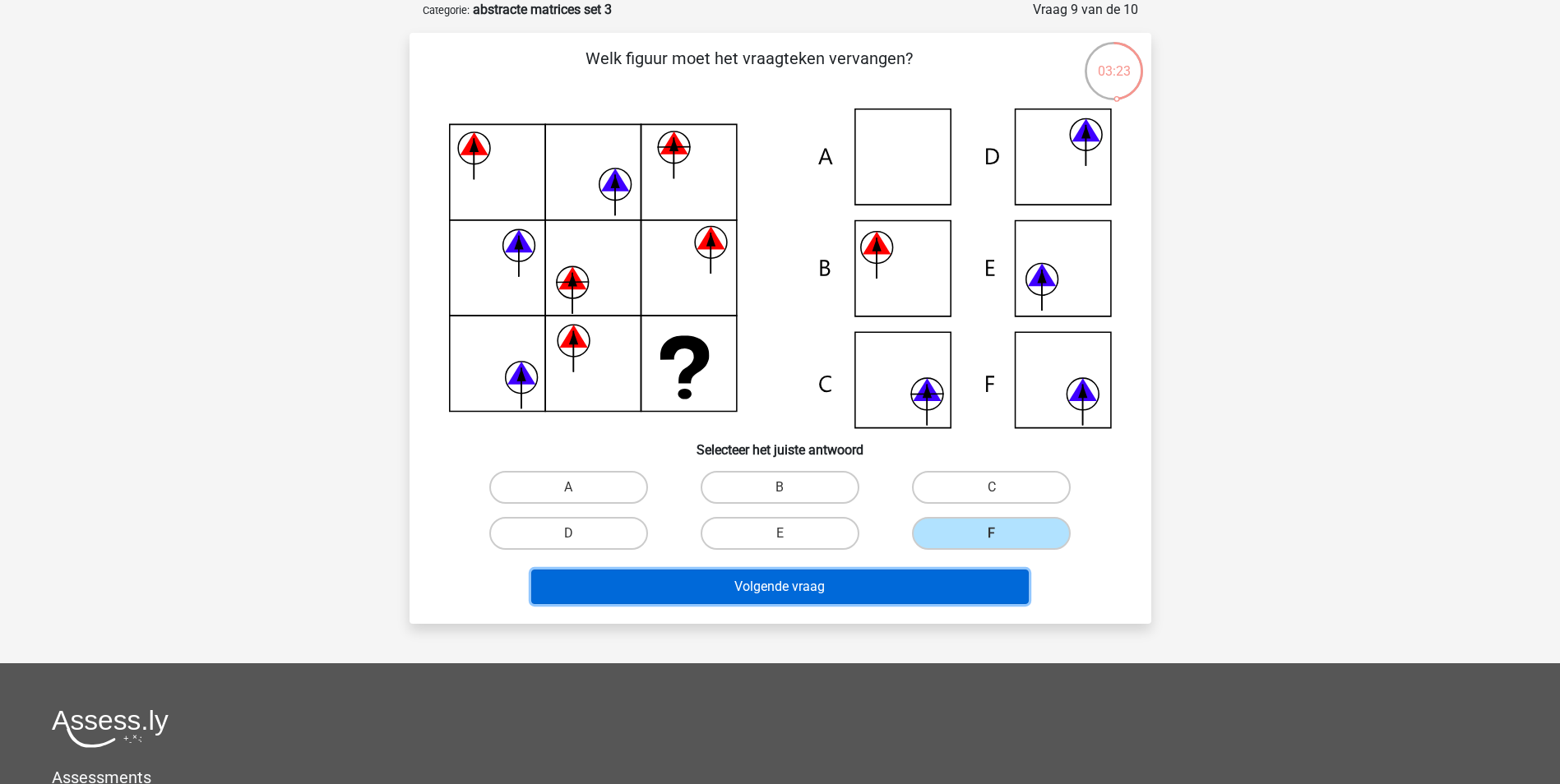
click at [931, 574] on button "Volgende vraag" at bounding box center [780, 586] width 497 height 34
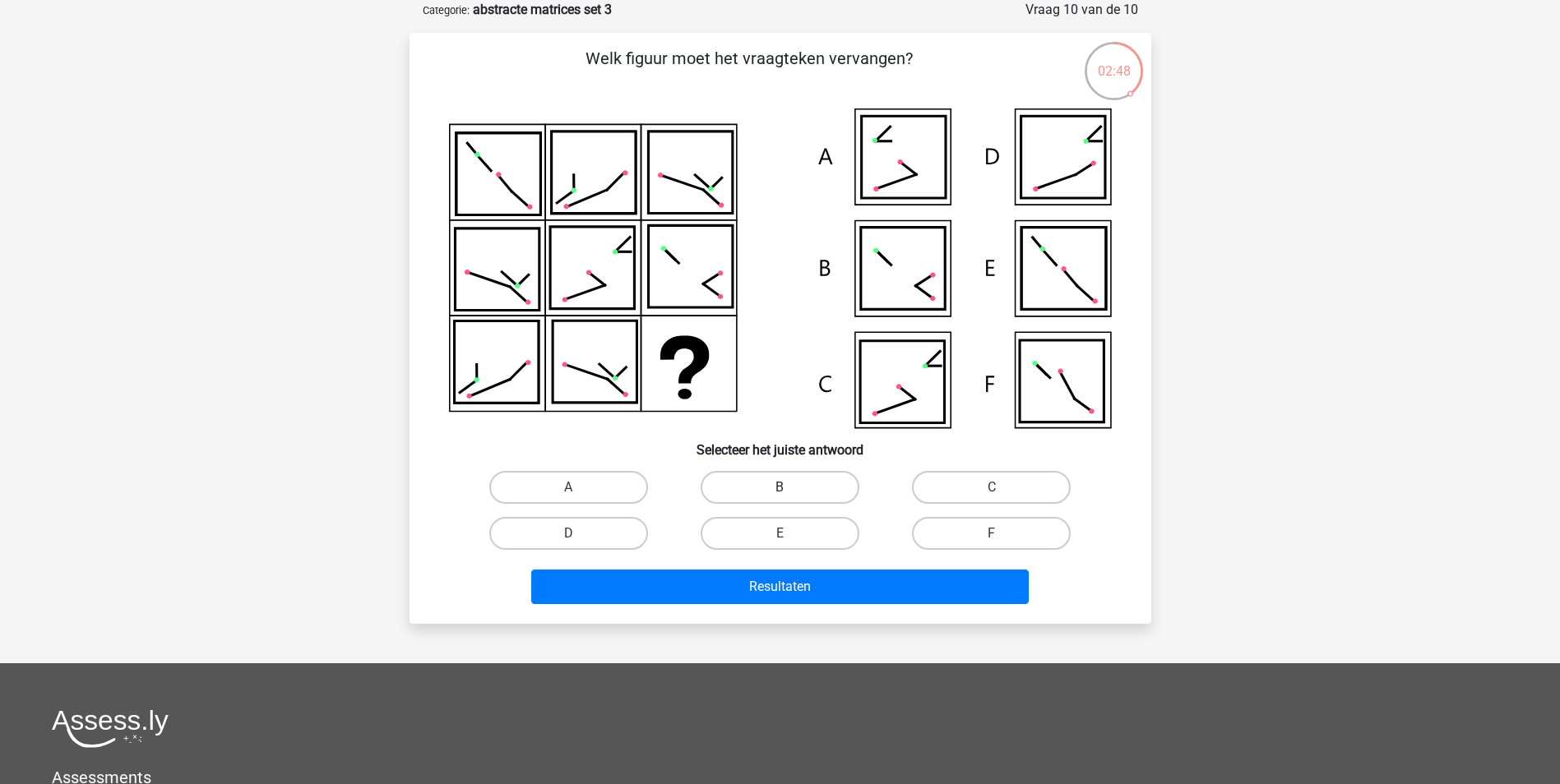
click at [784, 482] on label "B" at bounding box center [780, 486] width 159 height 32
click at [784, 487] on input "B" at bounding box center [784, 493] width 11 height 11
radio input "true"
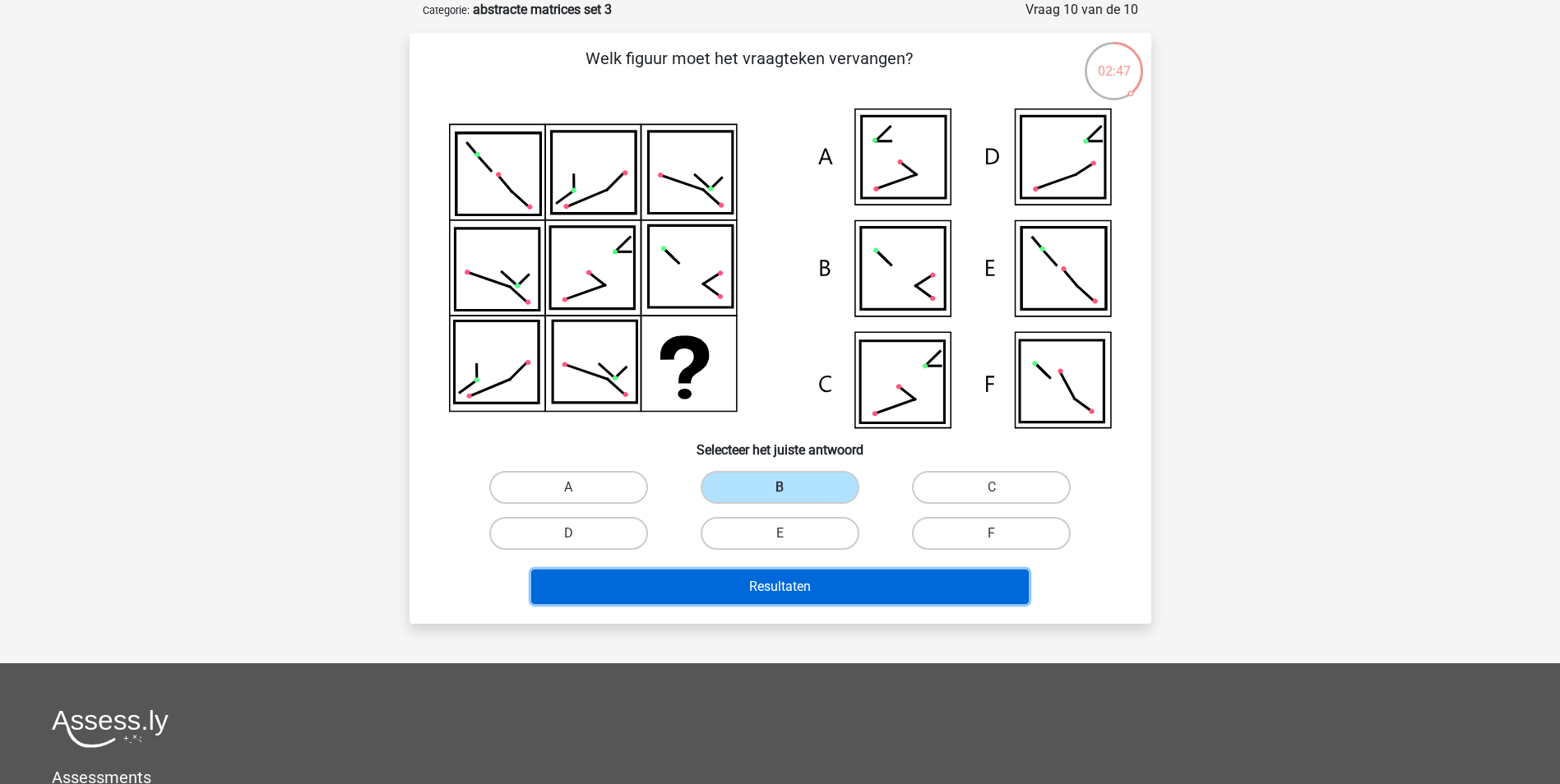
click at [803, 579] on button "Resultaten" at bounding box center [780, 586] width 497 height 34
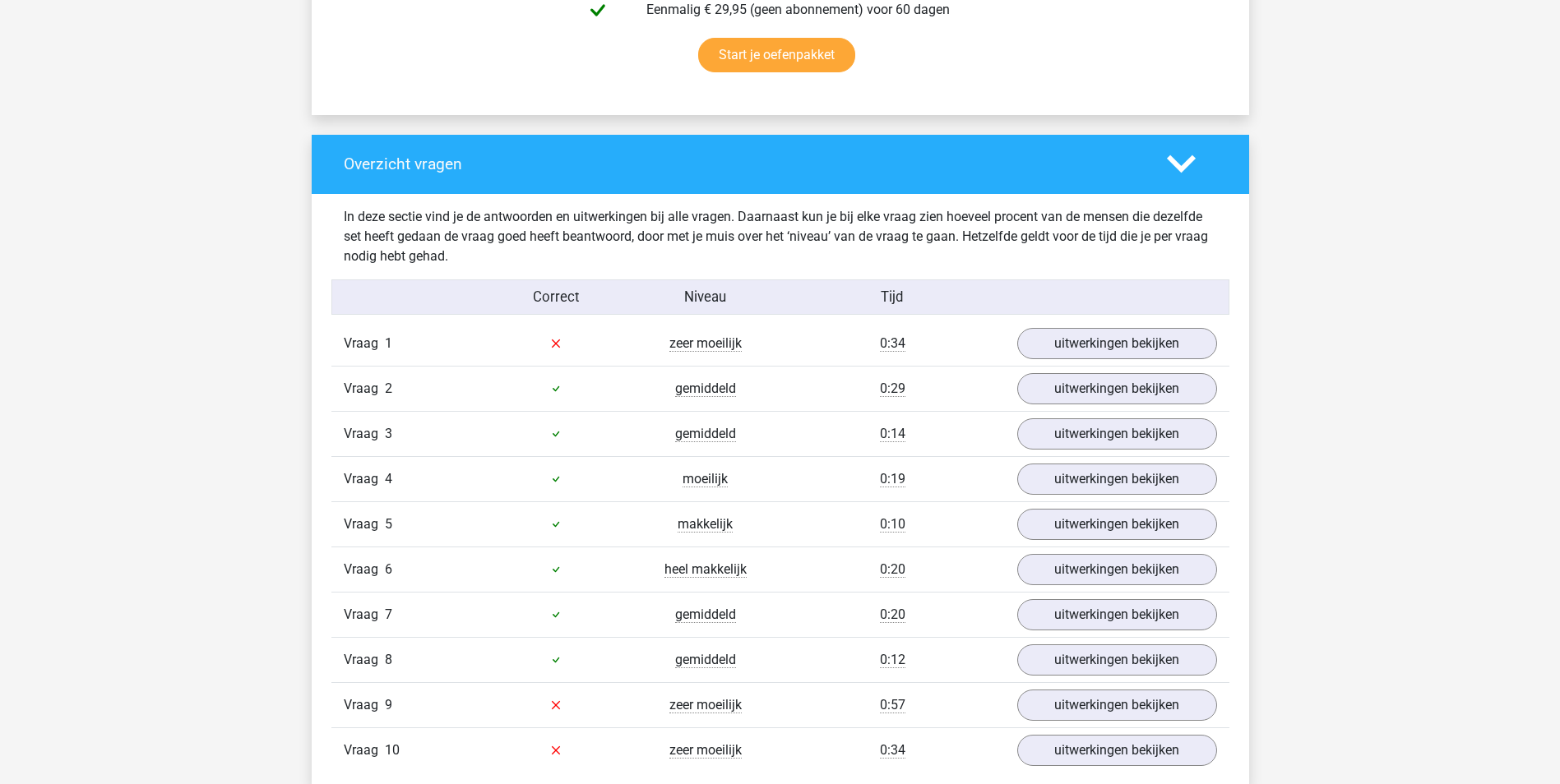
scroll to position [1233, 0]
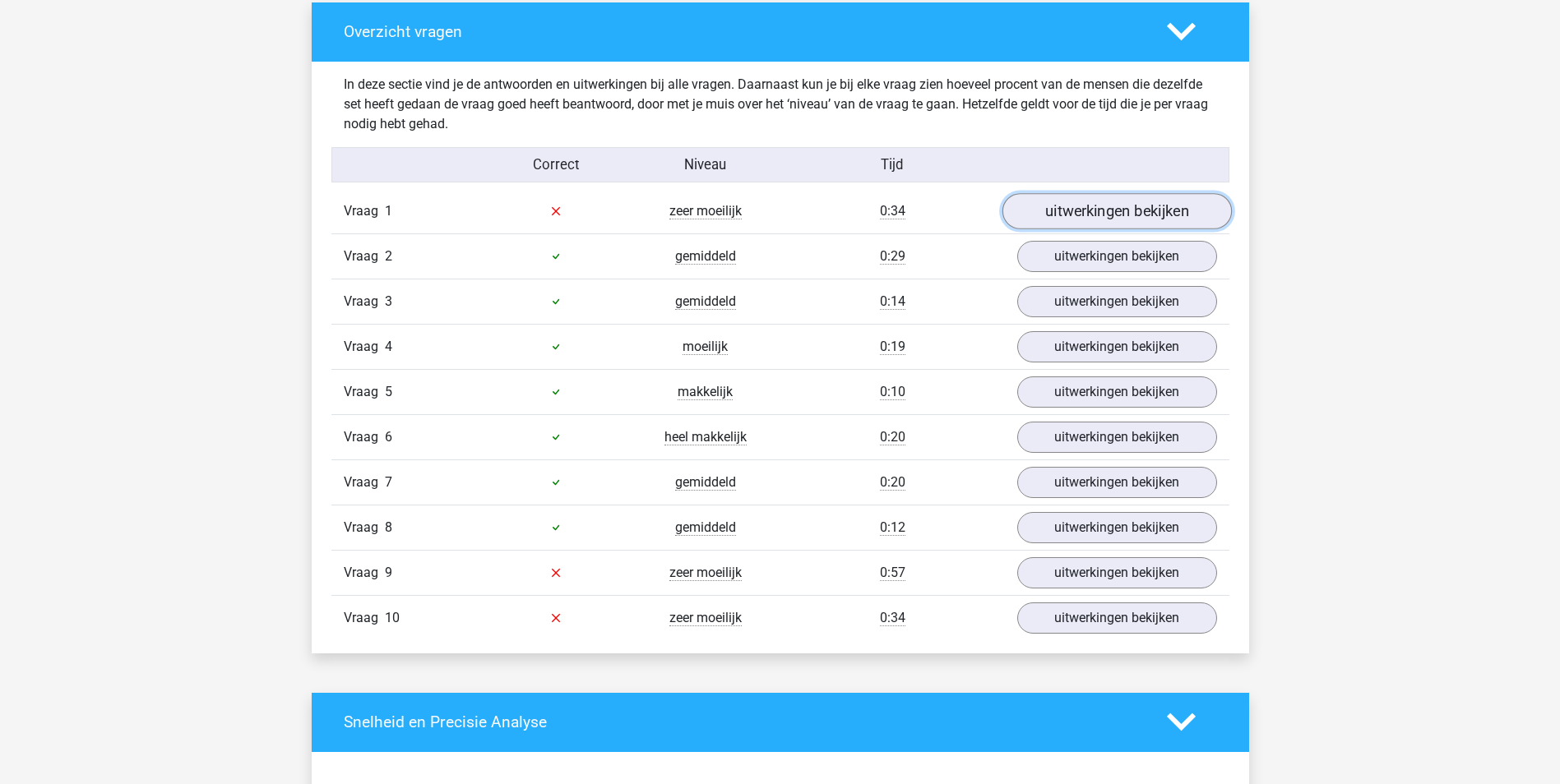
click at [1167, 214] on link "uitwerkingen bekijken" at bounding box center [1116, 211] width 229 height 36
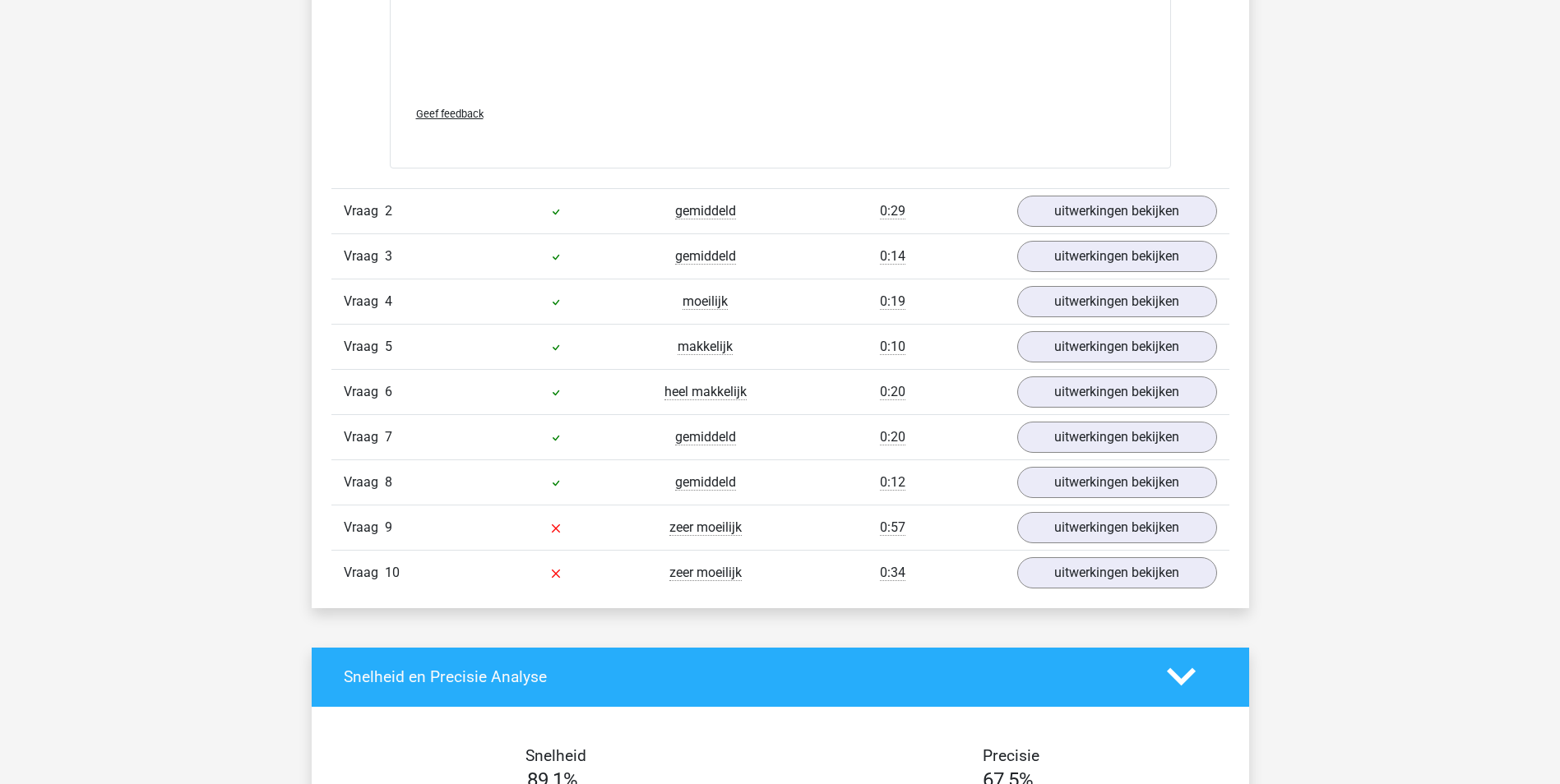
scroll to position [2465, 0]
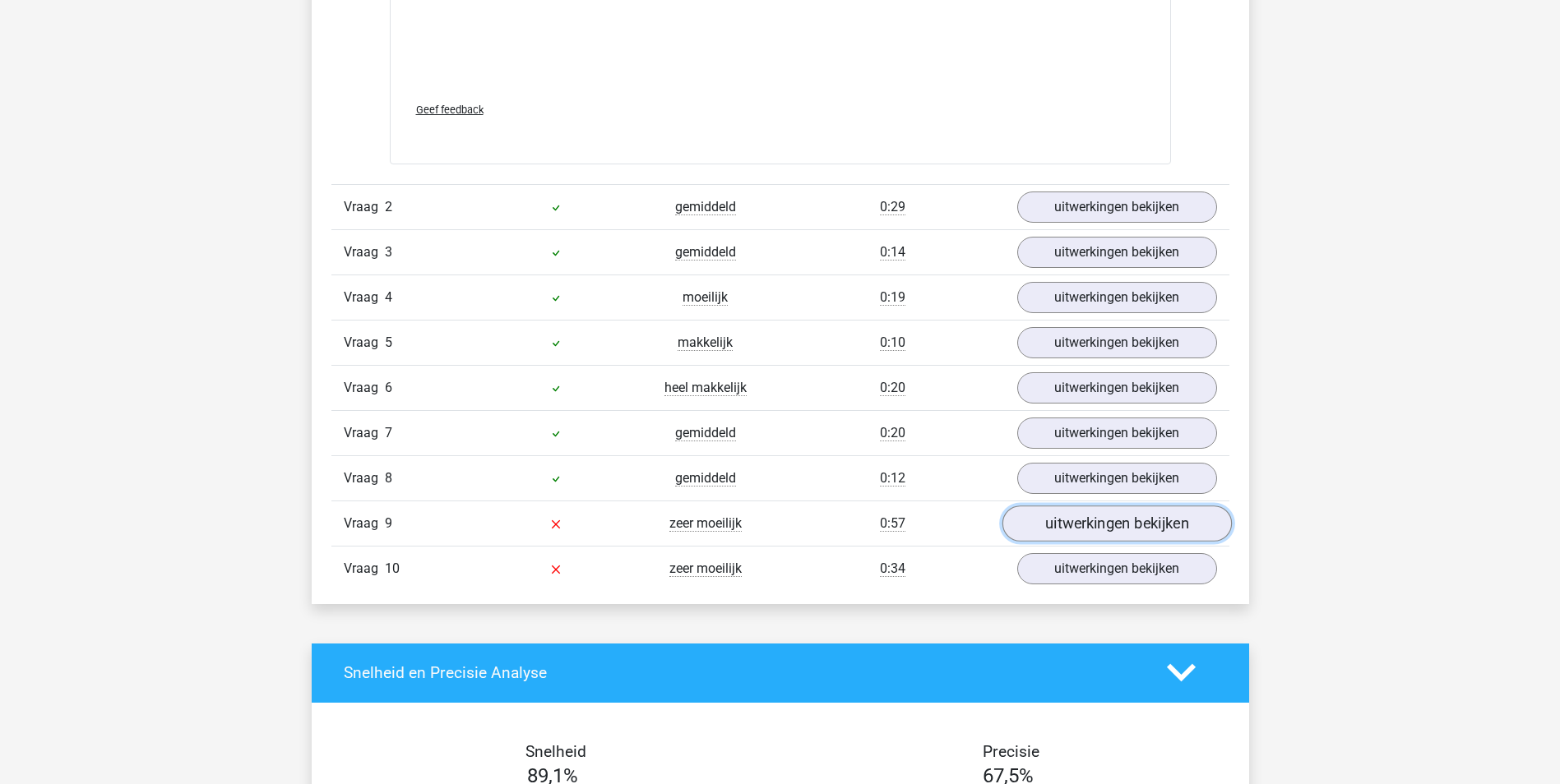
click at [1058, 536] on link "uitwerkingen bekijken" at bounding box center [1116, 523] width 229 height 36
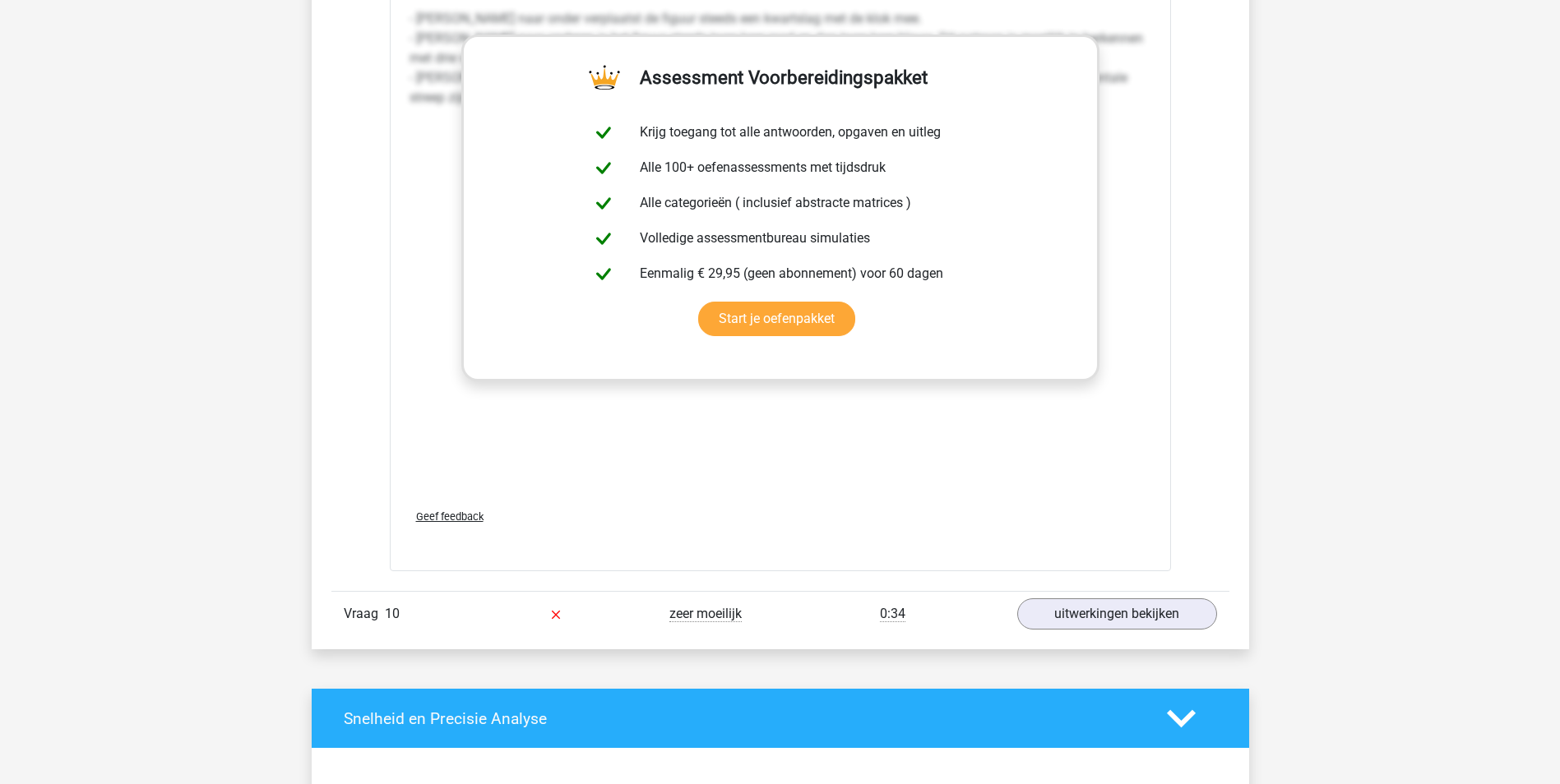
scroll to position [3616, 0]
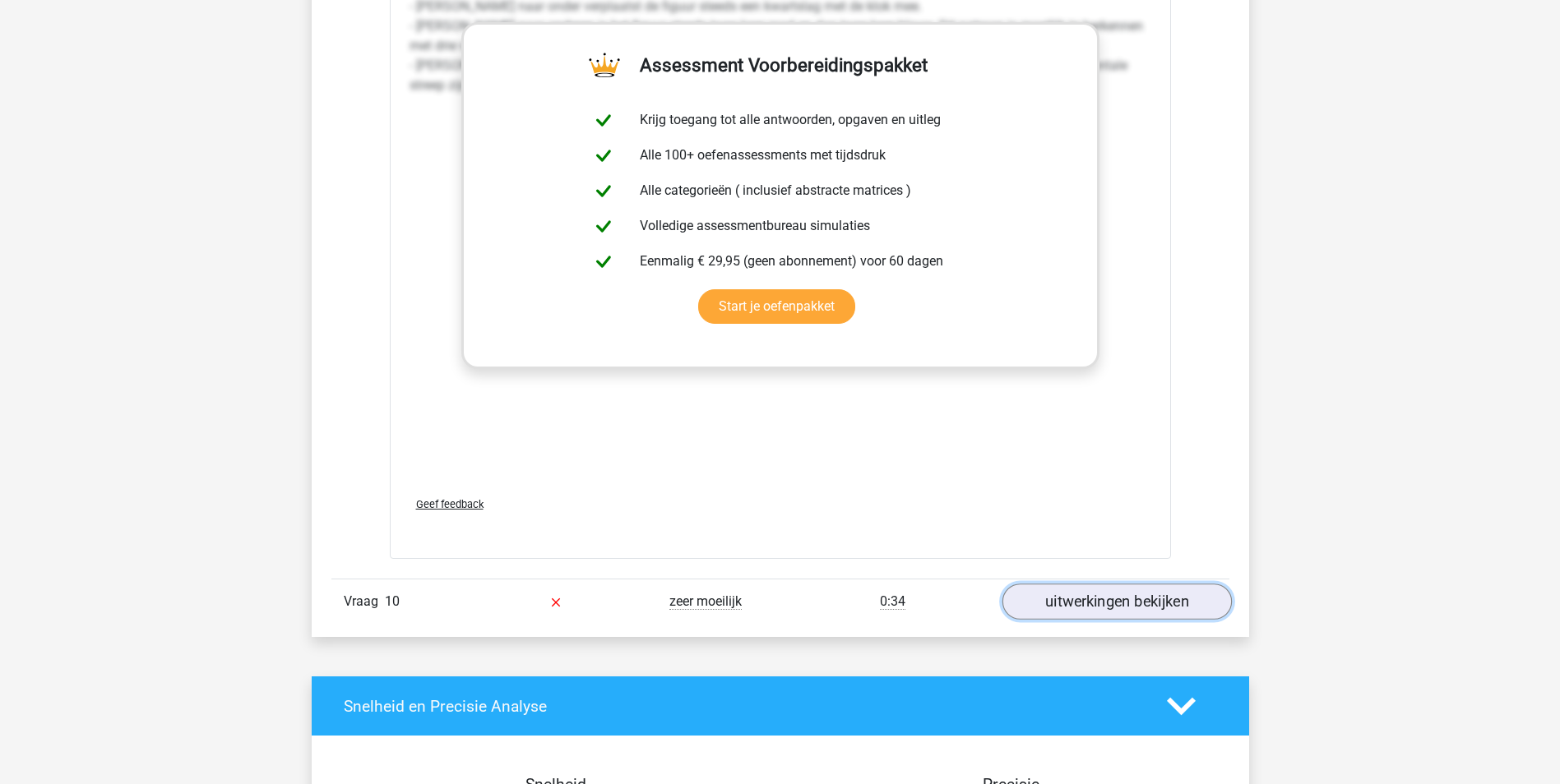
click at [1149, 608] on link "uitwerkingen bekijken" at bounding box center [1116, 601] width 229 height 36
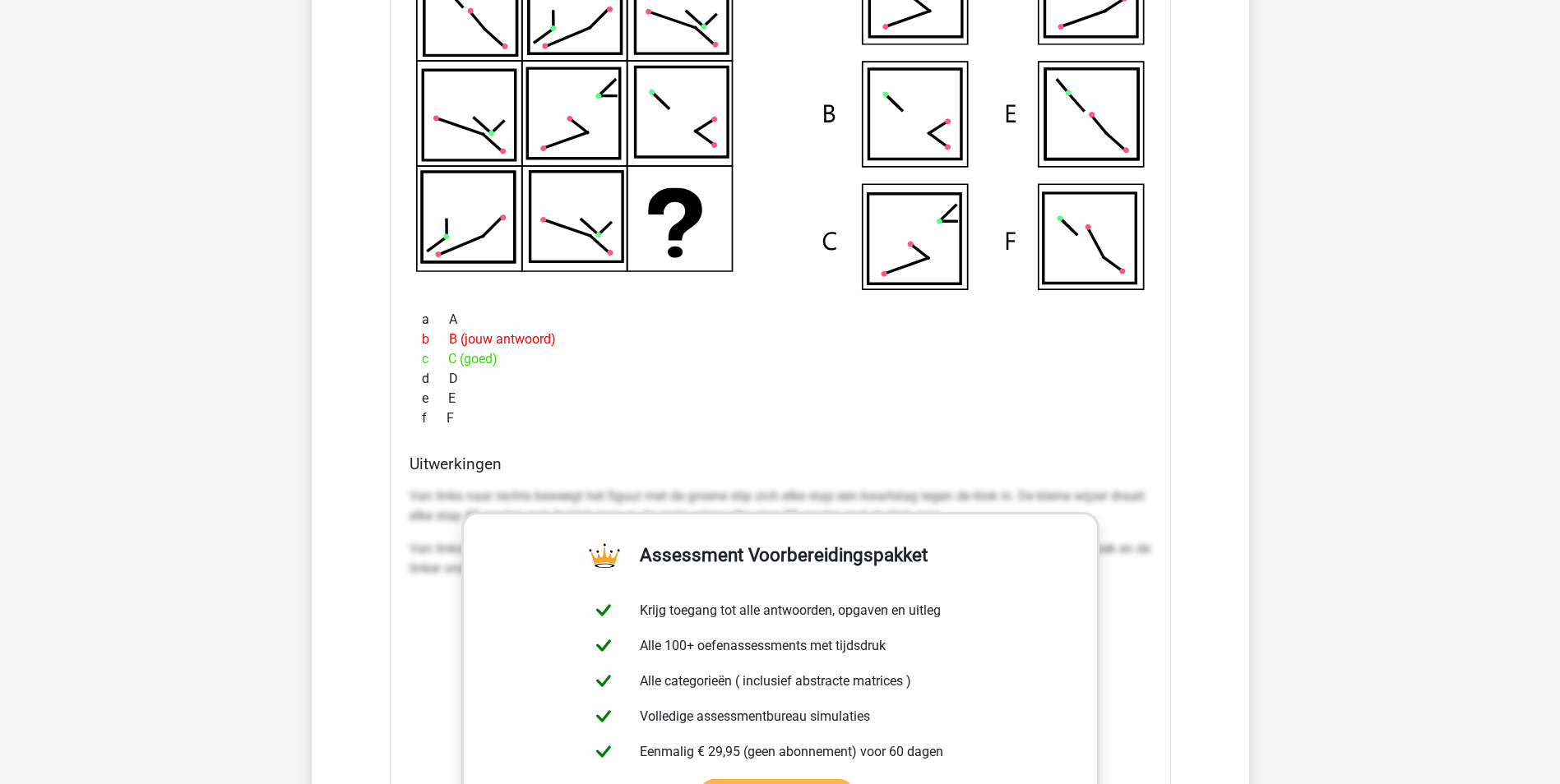
scroll to position [4766, 0]
